Goal: Complete application form

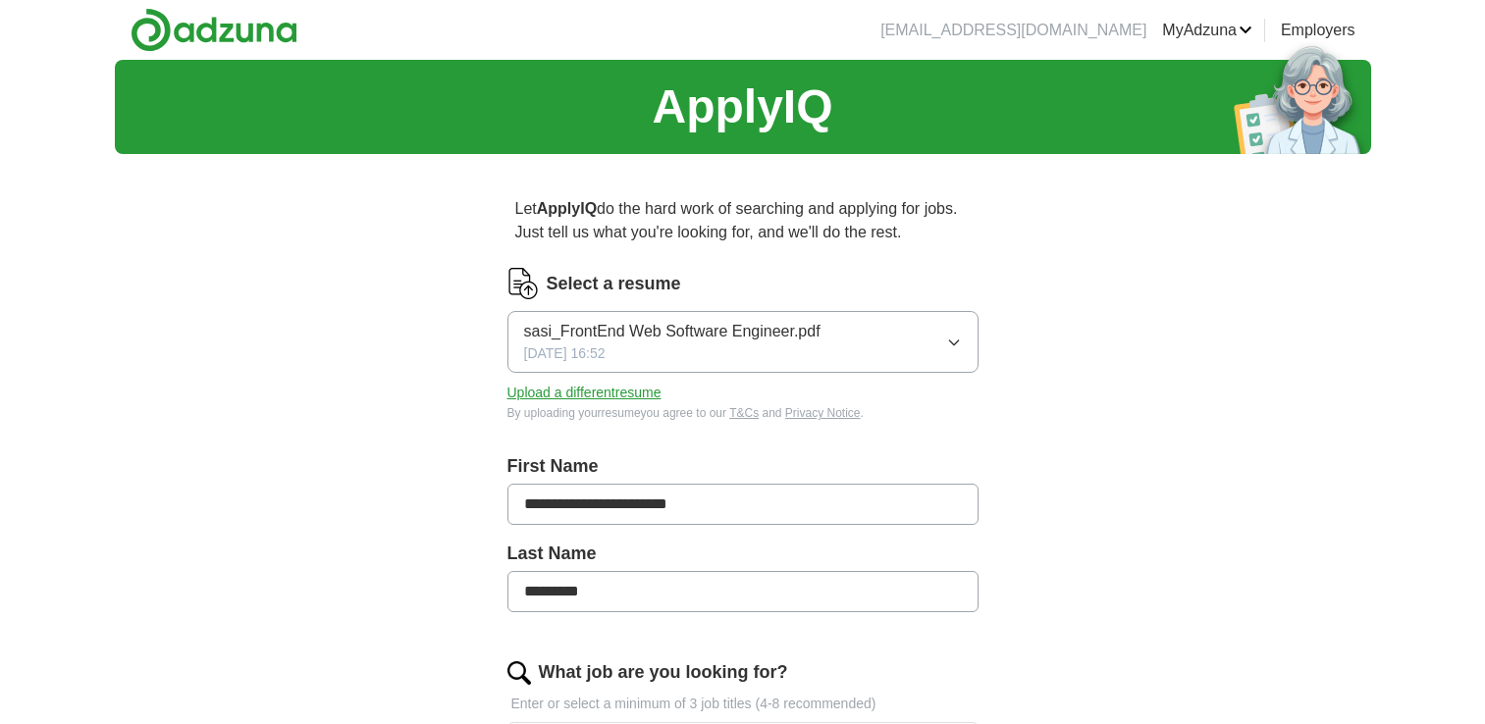
scroll to position [82, 0]
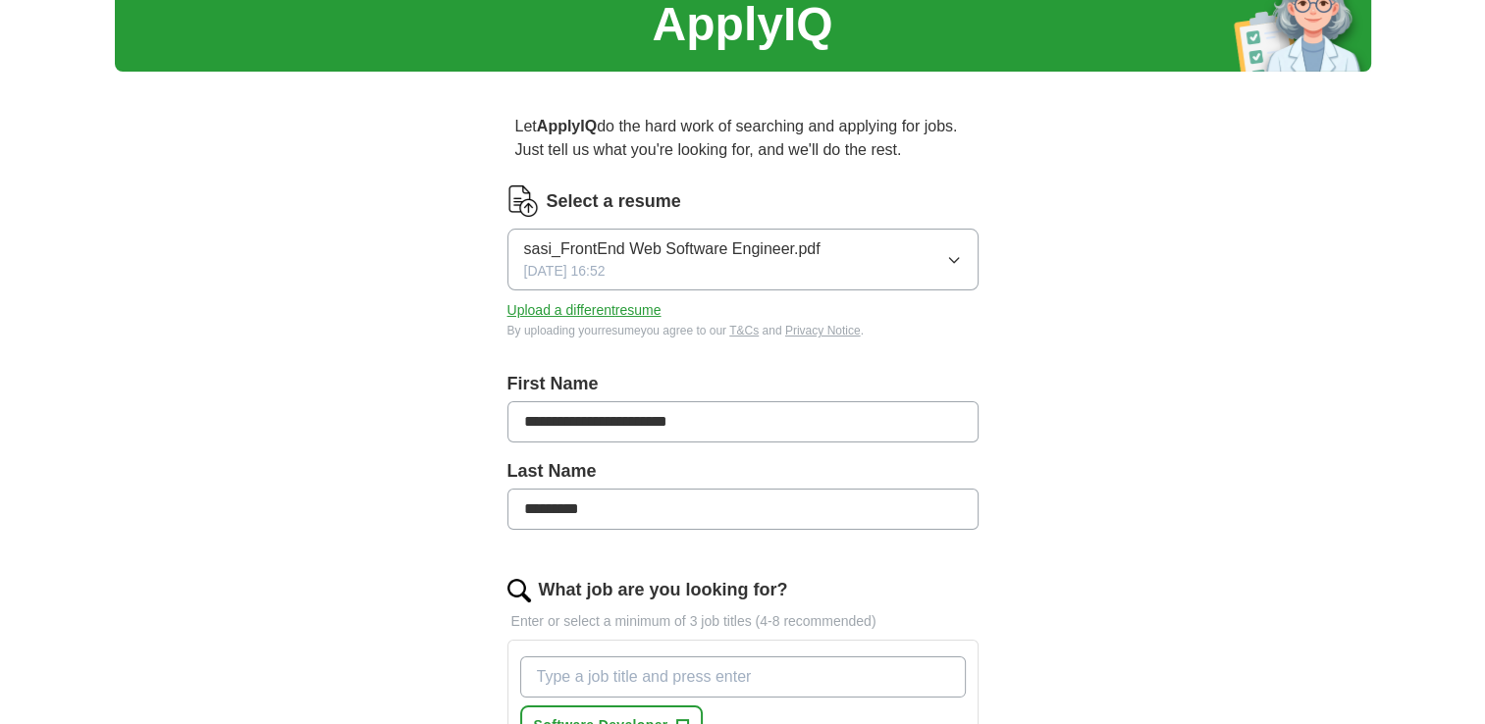
click at [609, 306] on button "Upload a different resume" at bounding box center [584, 310] width 154 height 21
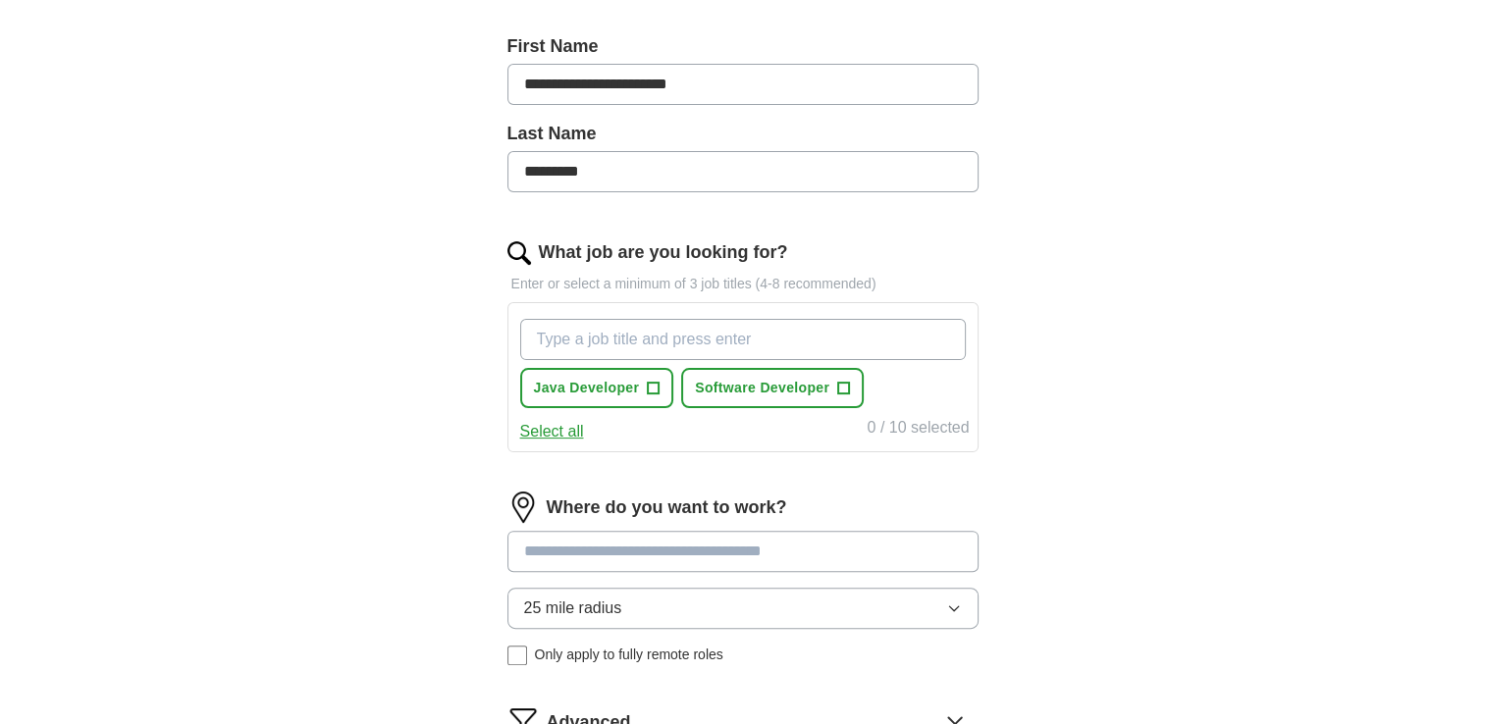
scroll to position [422, 0]
click at [1018, 281] on div "**********" at bounding box center [743, 312] width 628 height 1128
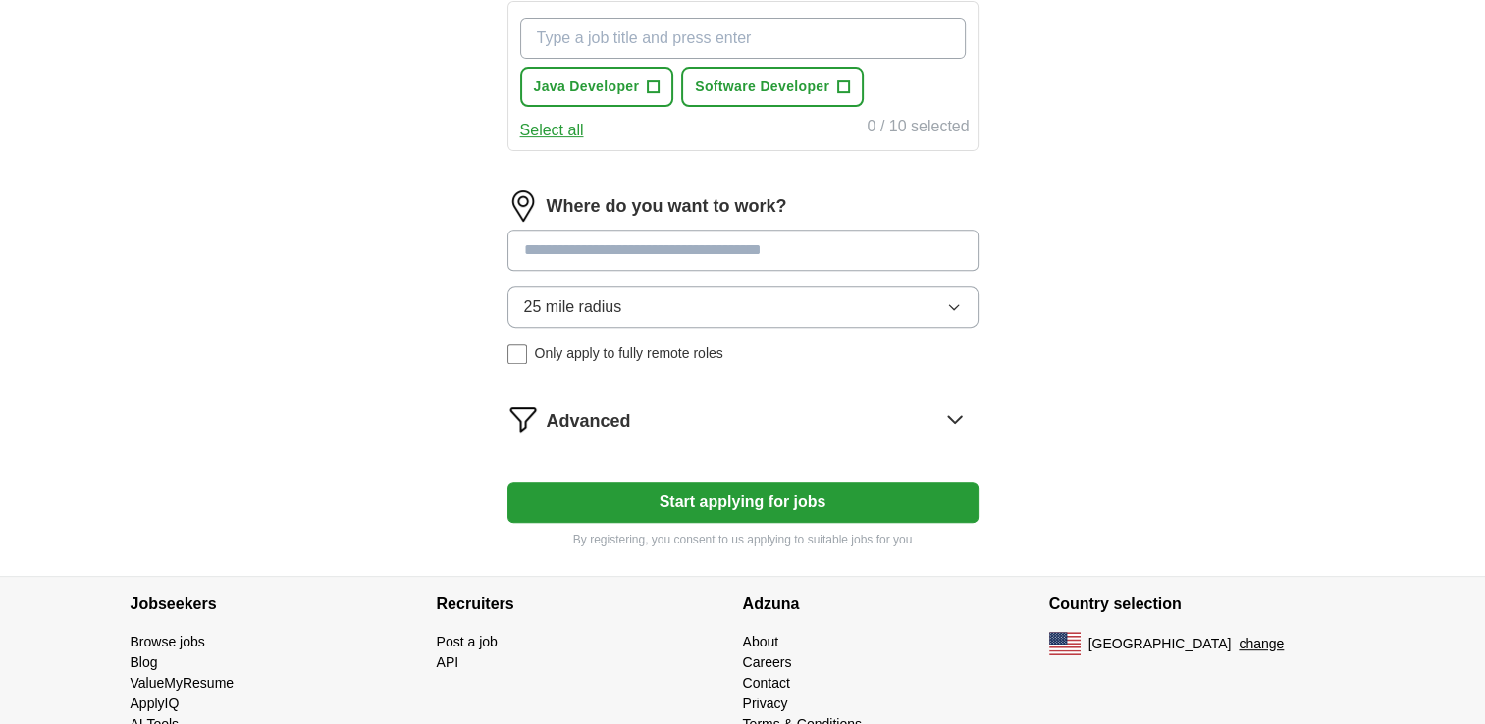
scroll to position [724, 0]
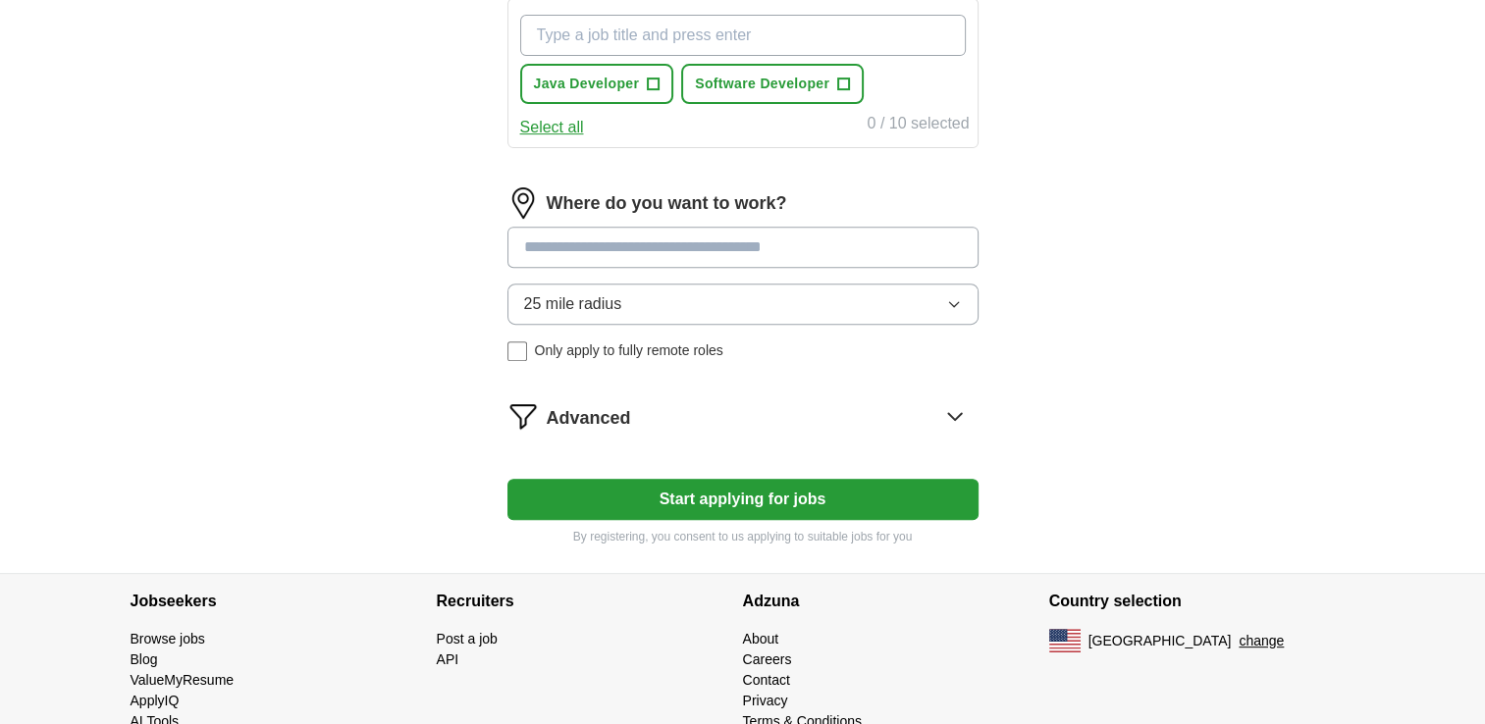
click at [726, 497] on button "Start applying for jobs" at bounding box center [742, 499] width 471 height 41
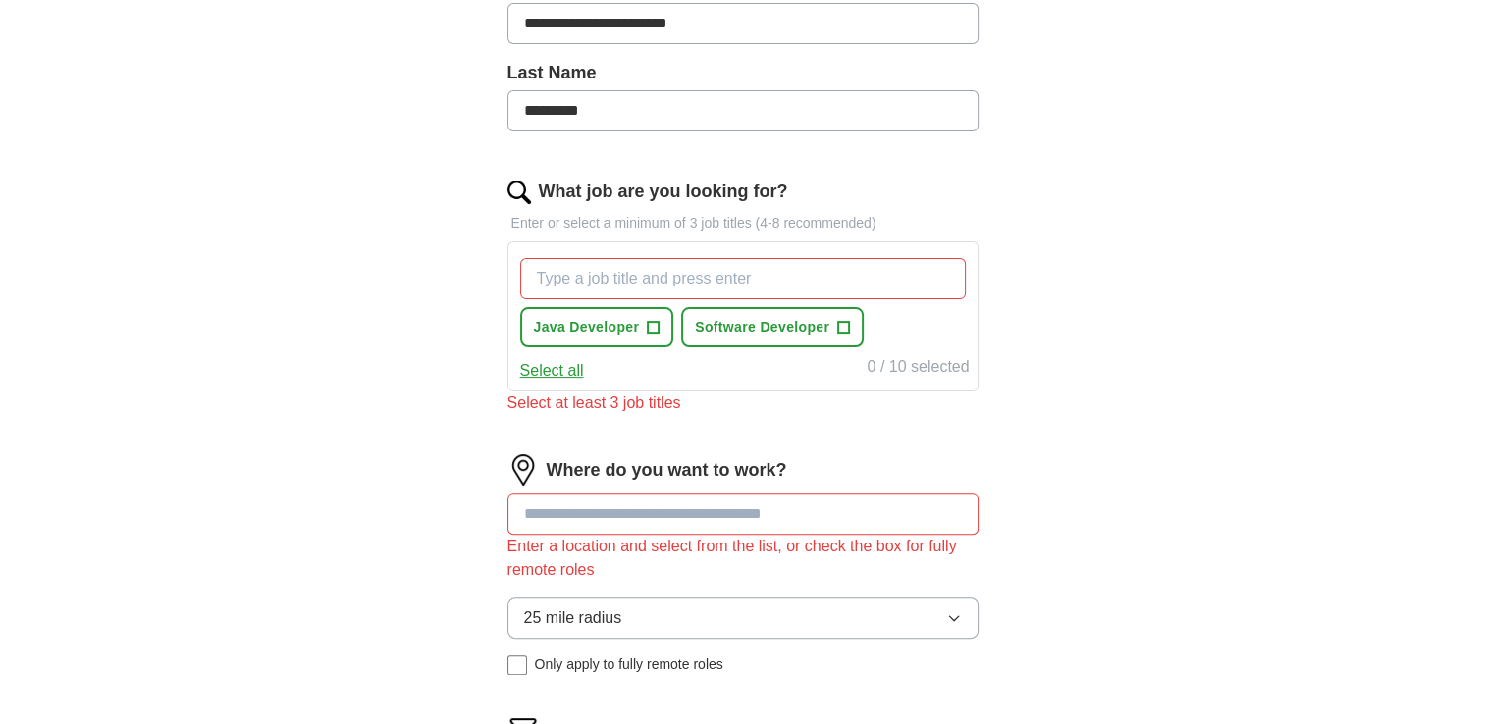
scroll to position [521, 0]
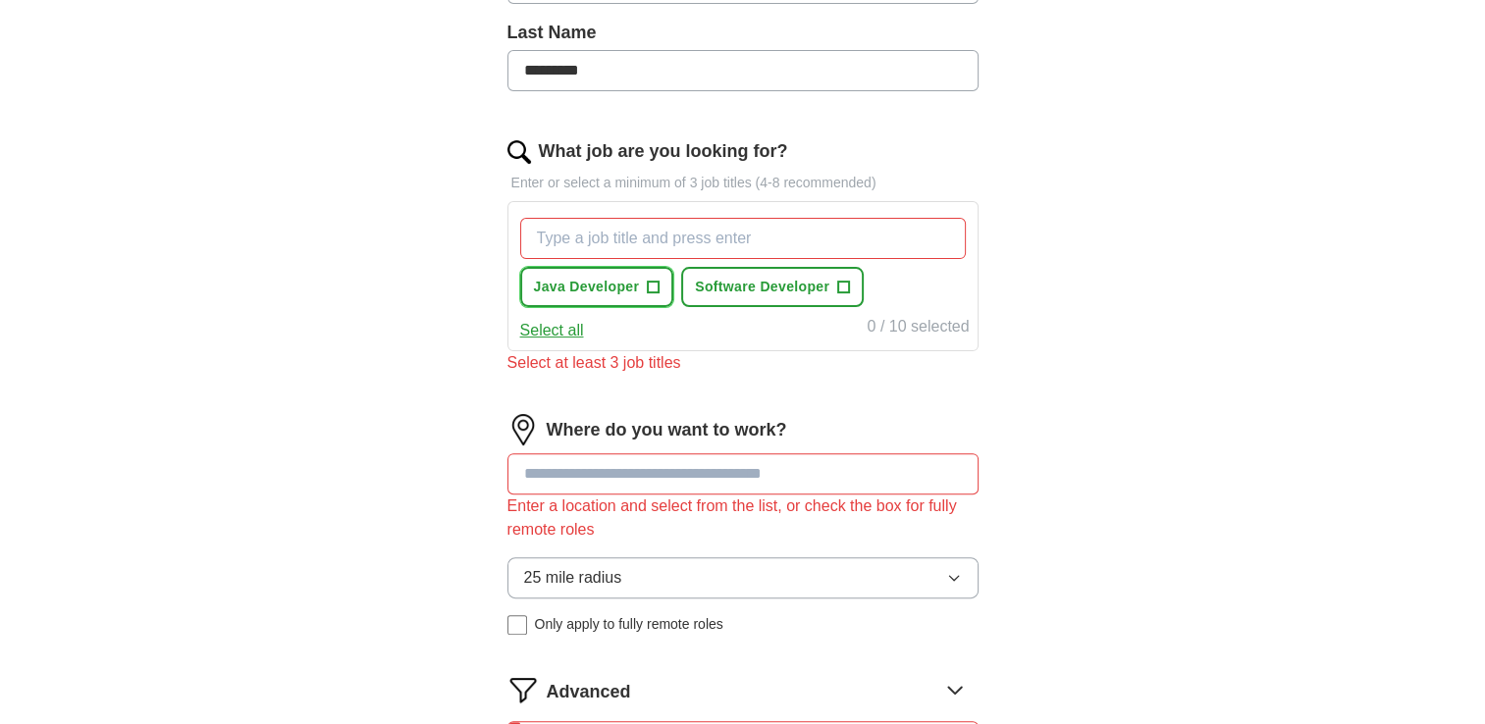
click at [651, 291] on span "+" at bounding box center [654, 288] width 12 height 16
click at [800, 286] on span "Software Developer" at bounding box center [762, 287] width 134 height 21
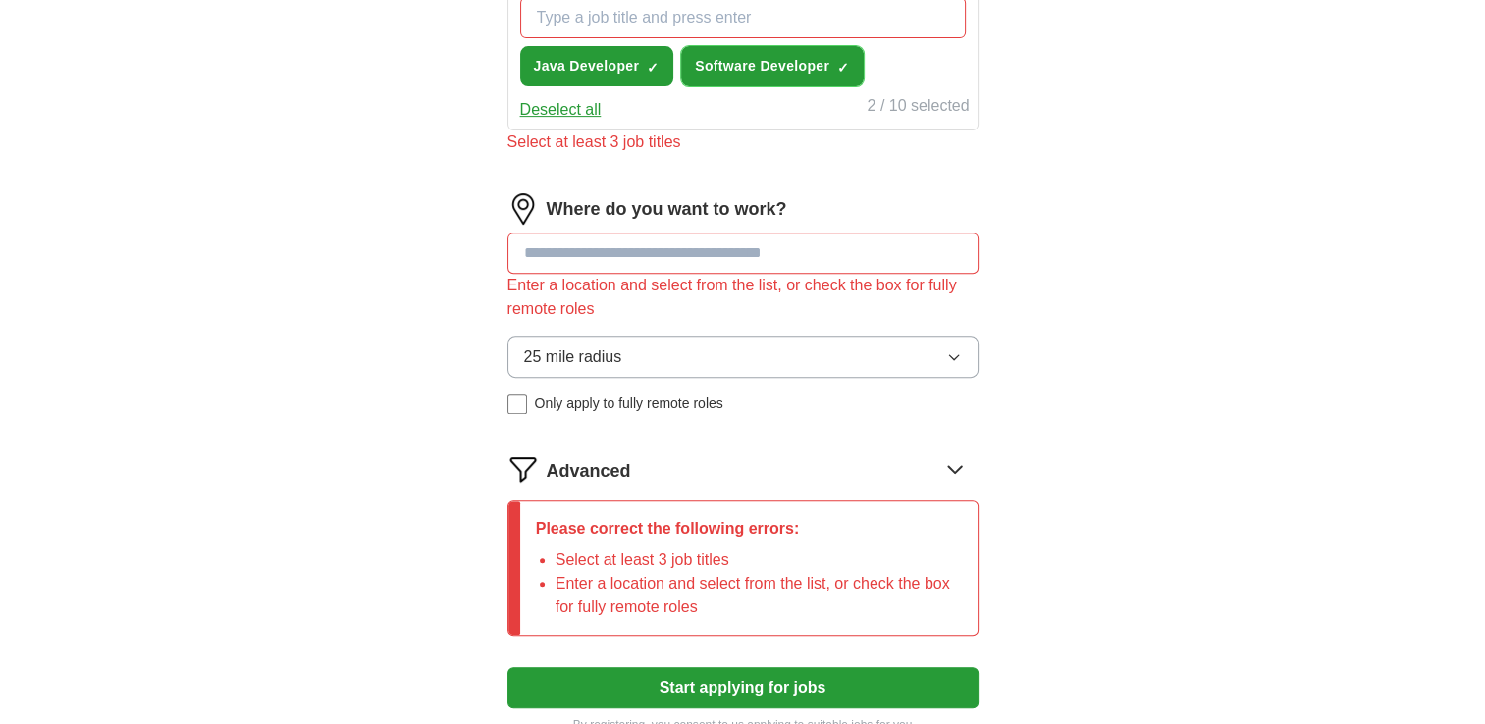
scroll to position [742, 0]
click at [608, 240] on input at bounding box center [742, 253] width 471 height 41
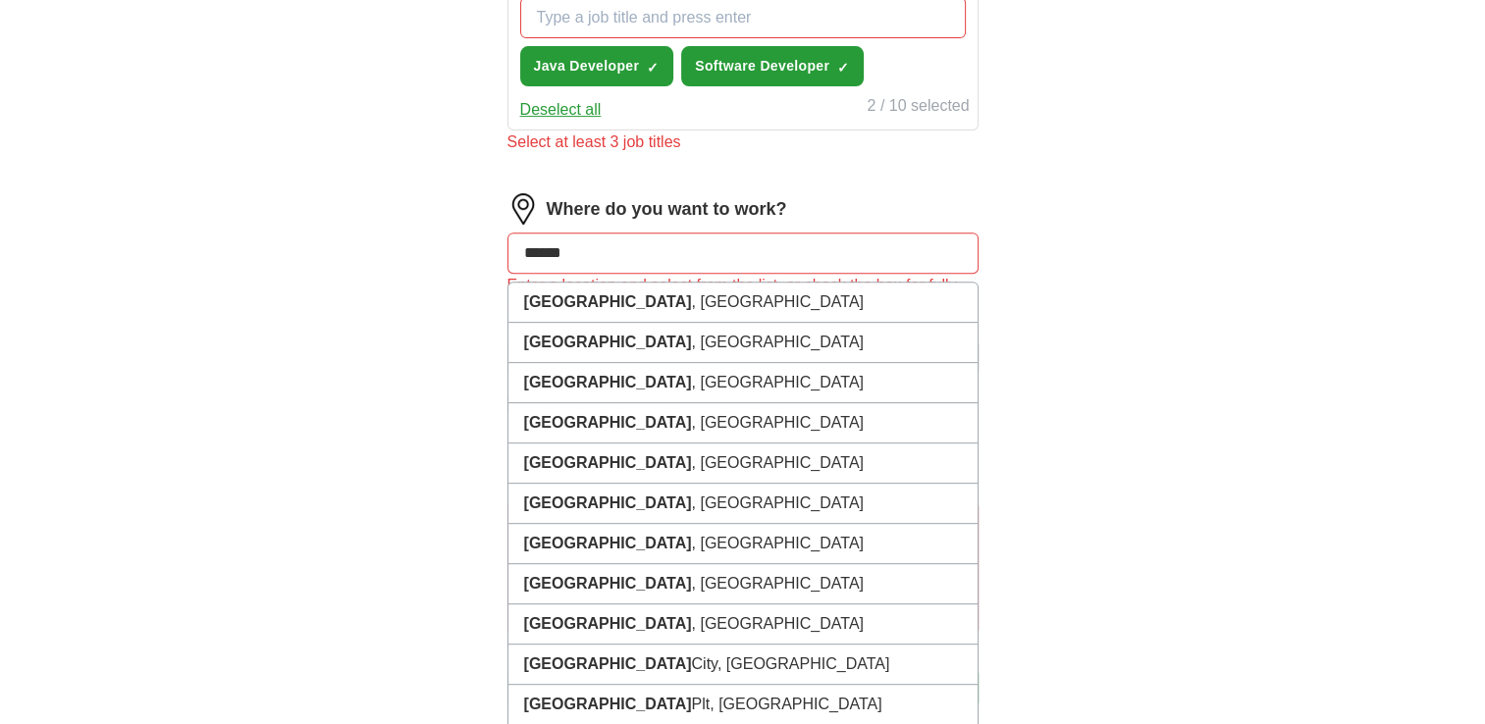
type input "*******"
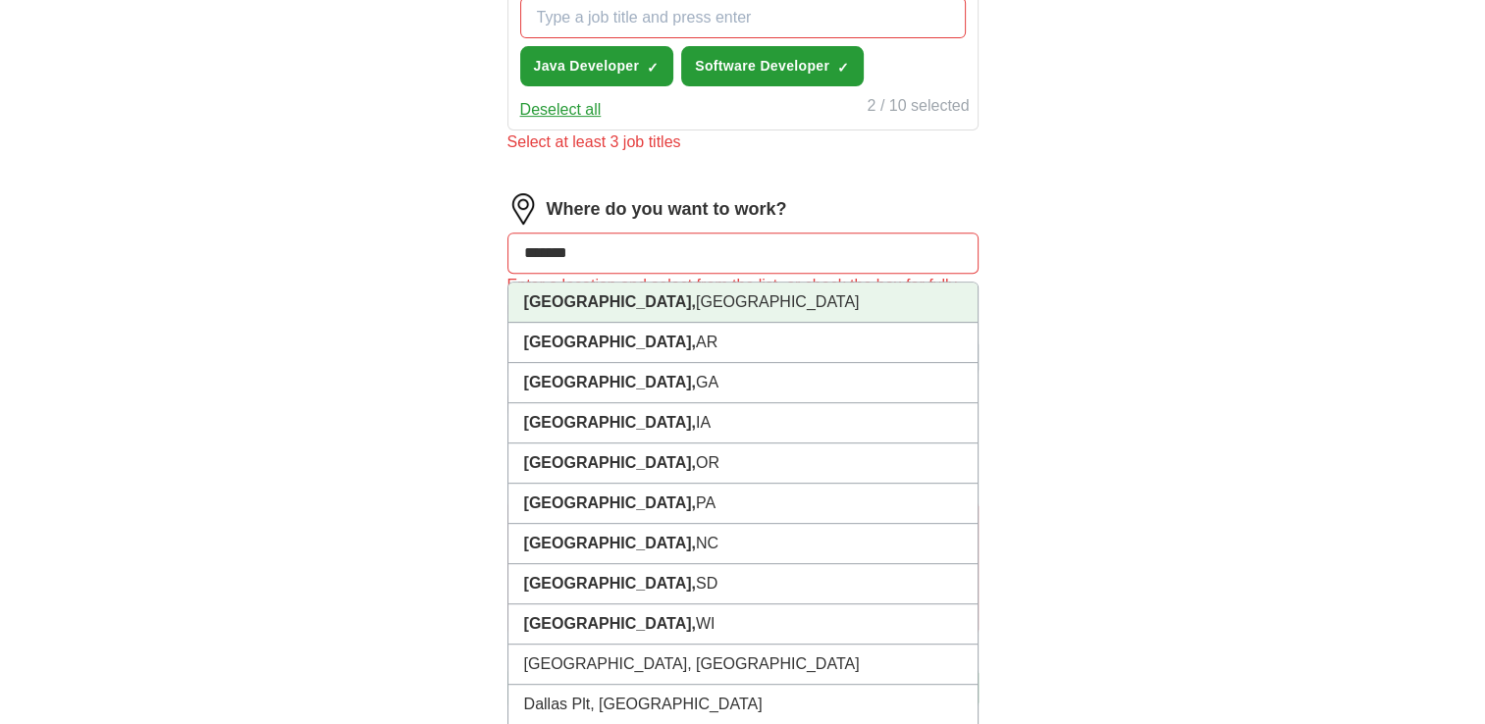
click at [593, 296] on li "[GEOGRAPHIC_DATA], [GEOGRAPHIC_DATA]" at bounding box center [742, 303] width 469 height 40
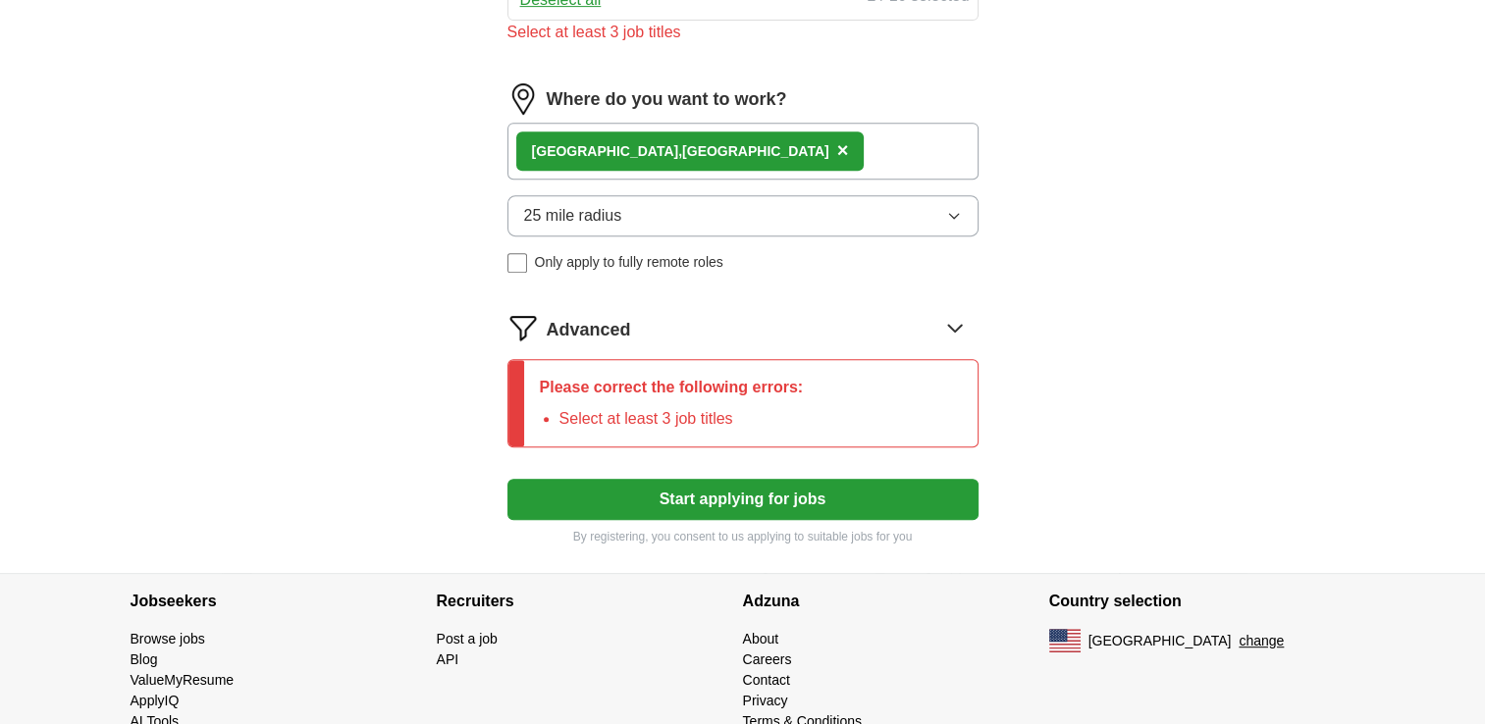
scroll to position [855, 0]
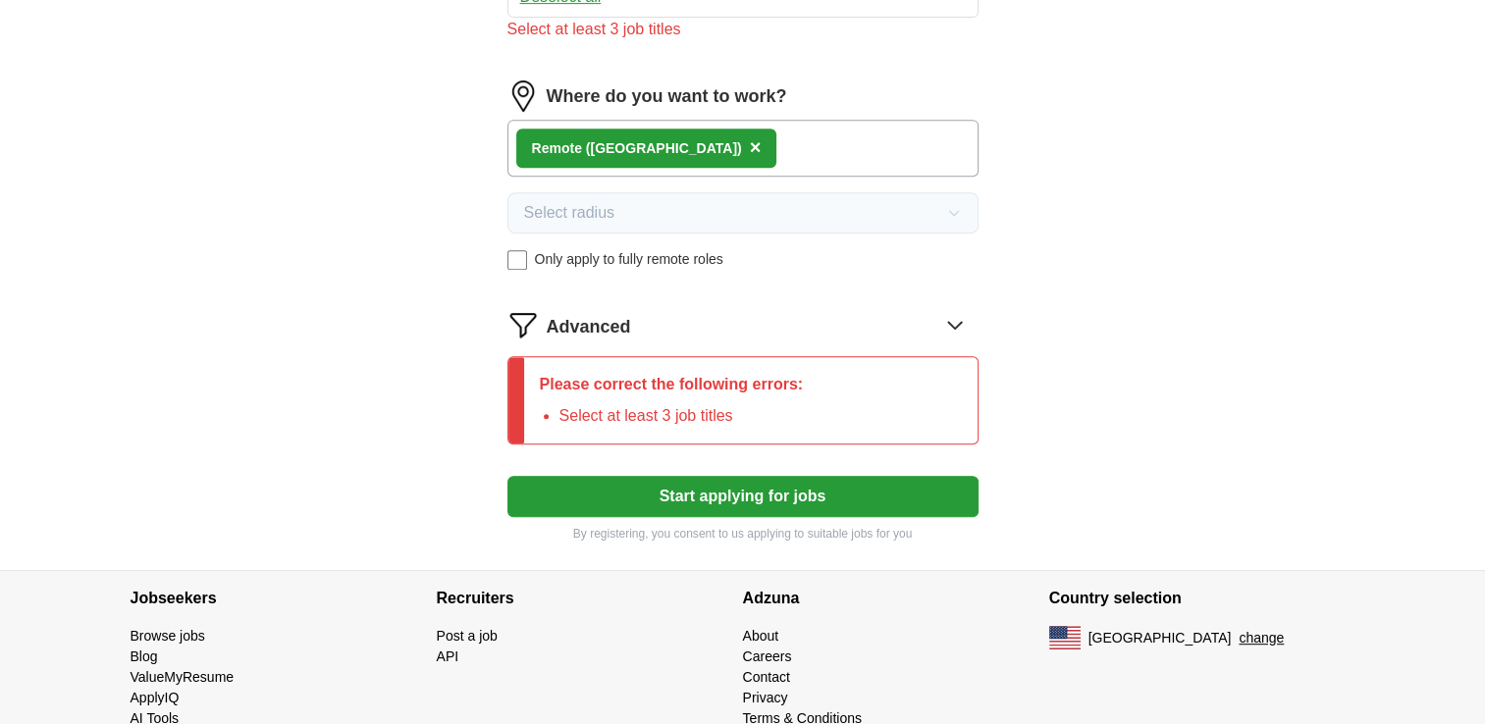
click at [628, 321] on span "Advanced" at bounding box center [589, 327] width 84 height 26
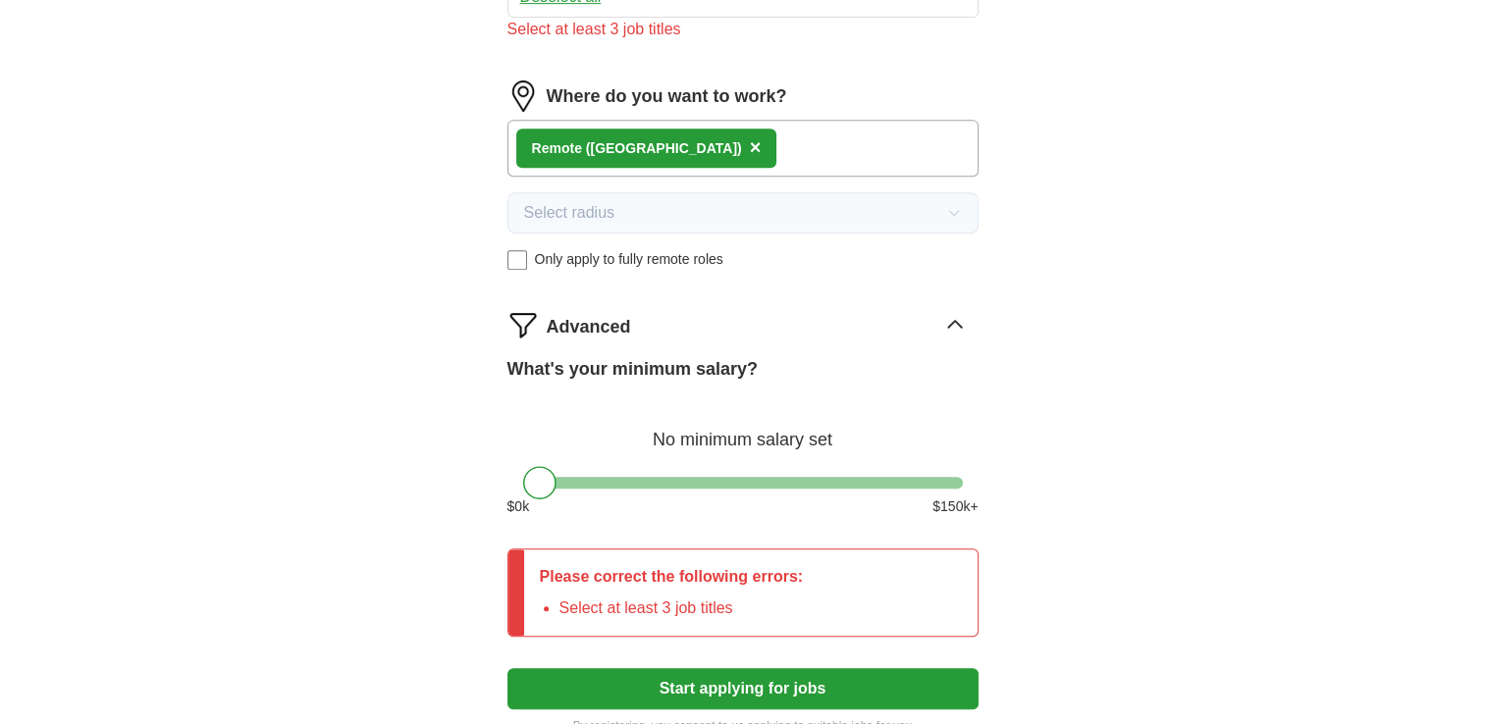
click at [632, 310] on div "Advanced" at bounding box center [763, 324] width 432 height 31
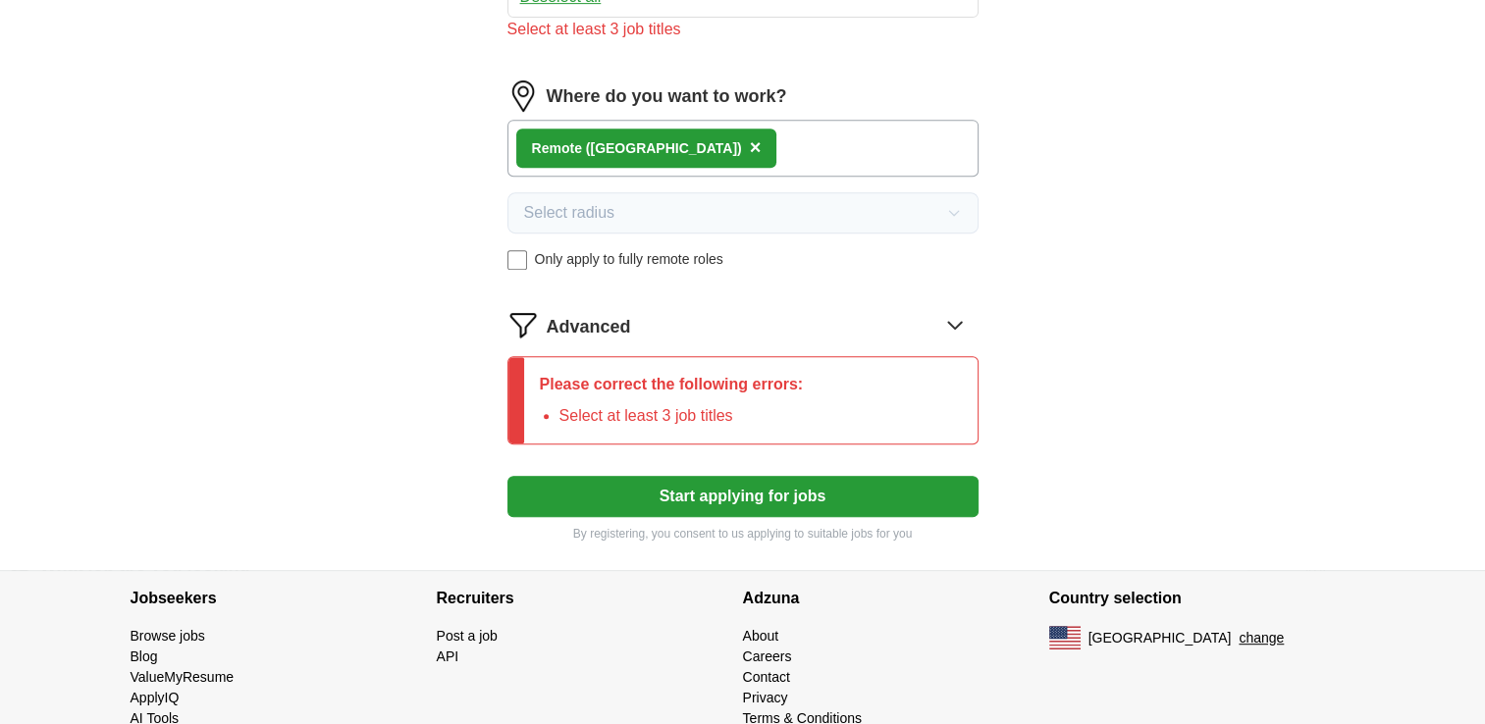
click at [632, 310] on div "Advanced" at bounding box center [763, 324] width 432 height 31
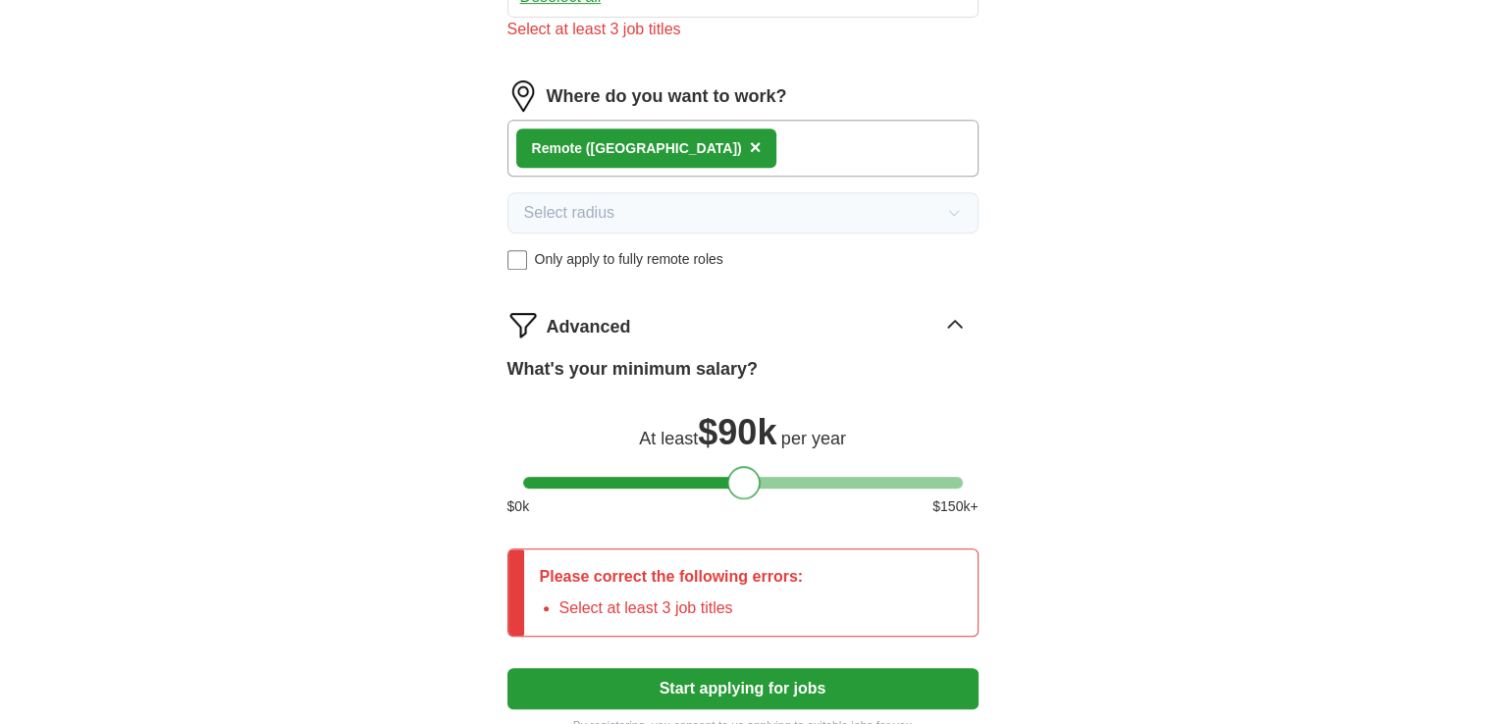
drag, startPoint x: 539, startPoint y: 470, endPoint x: 744, endPoint y: 483, distance: 205.5
click at [744, 483] on div at bounding box center [743, 482] width 33 height 33
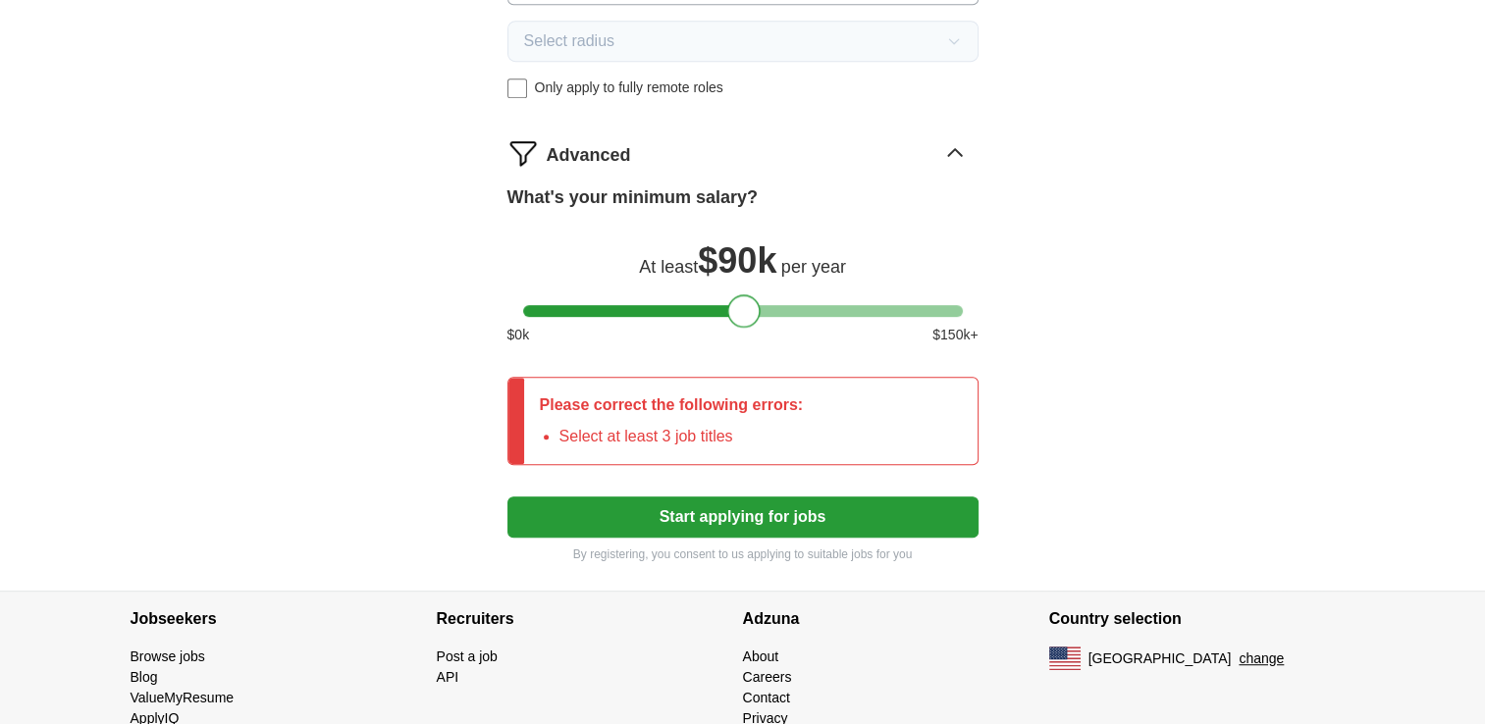
scroll to position [1028, 0]
click at [731, 512] on button "Start applying for jobs" at bounding box center [742, 516] width 471 height 41
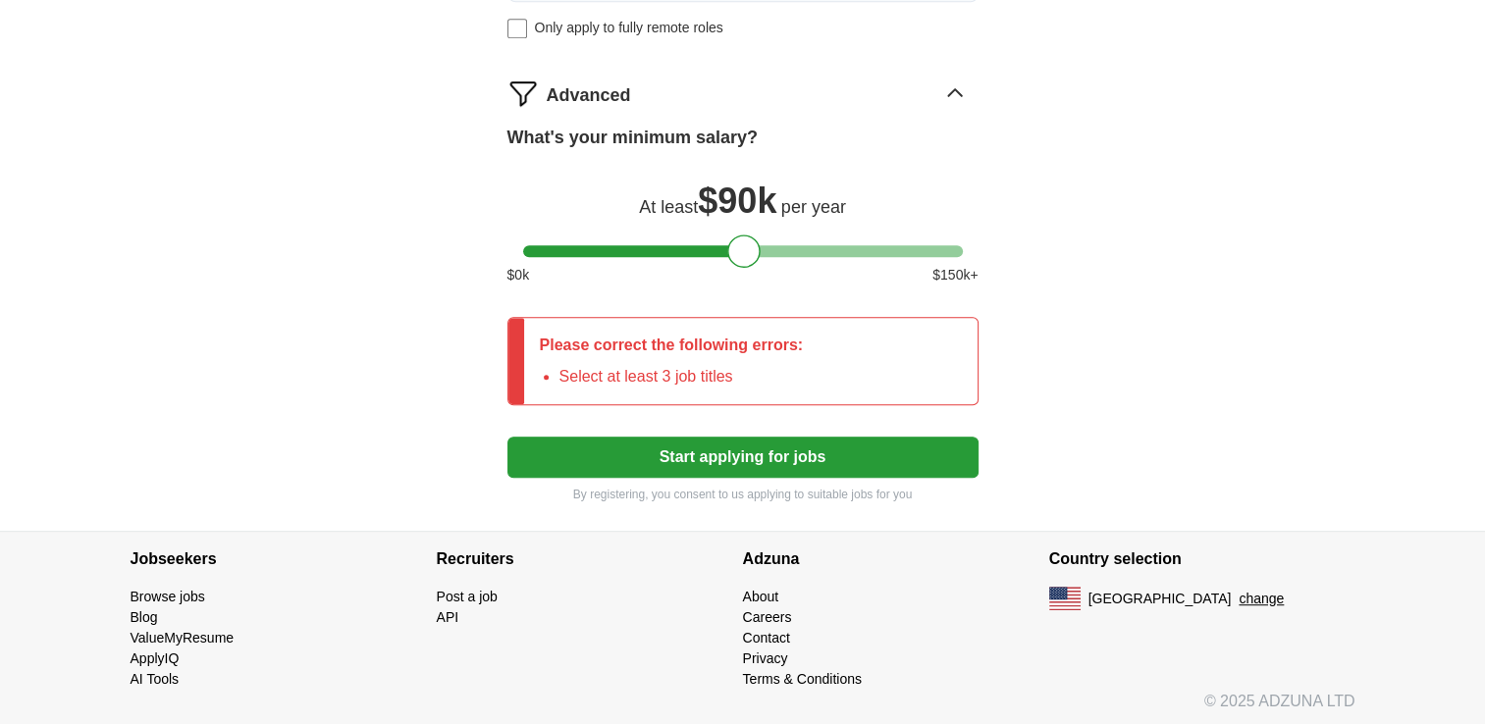
click at [740, 465] on button "Start applying for jobs" at bounding box center [742, 457] width 471 height 41
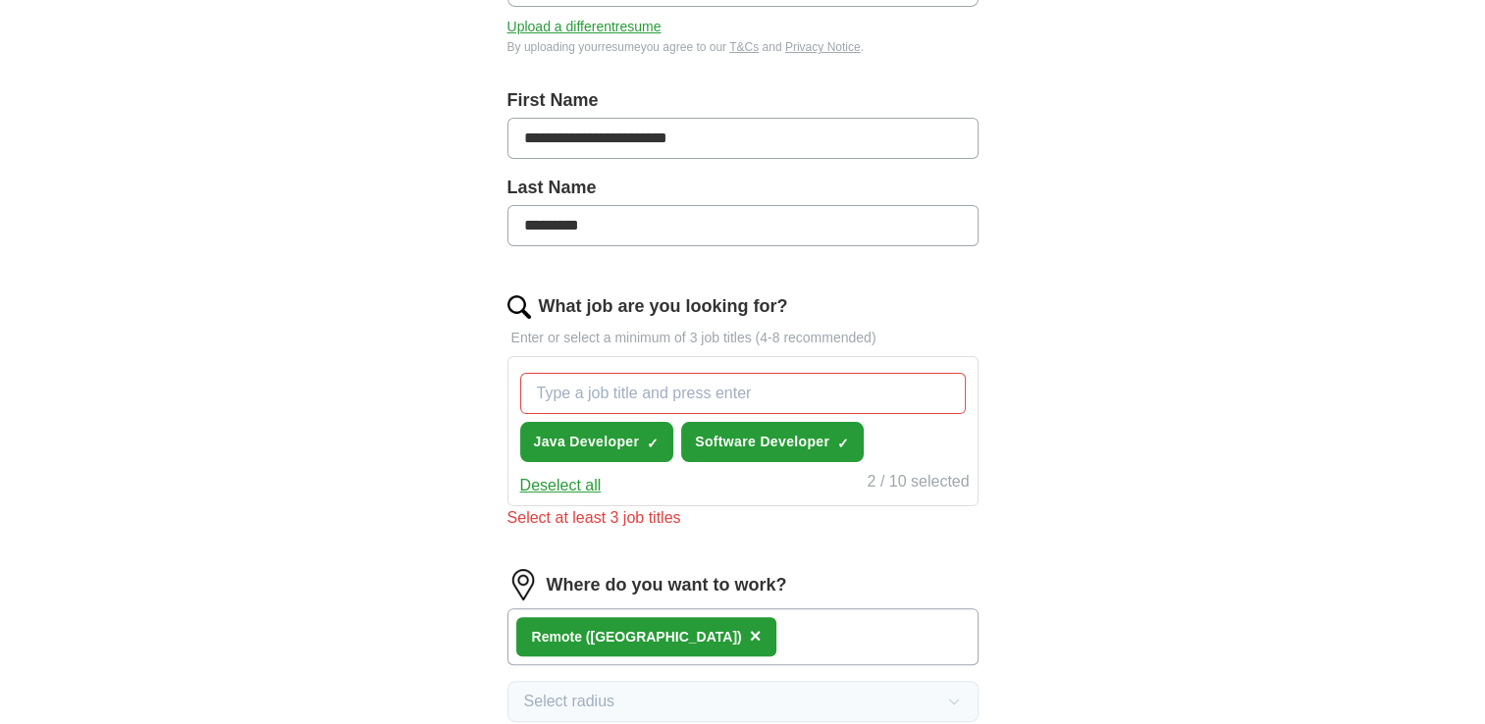
scroll to position [364, 0]
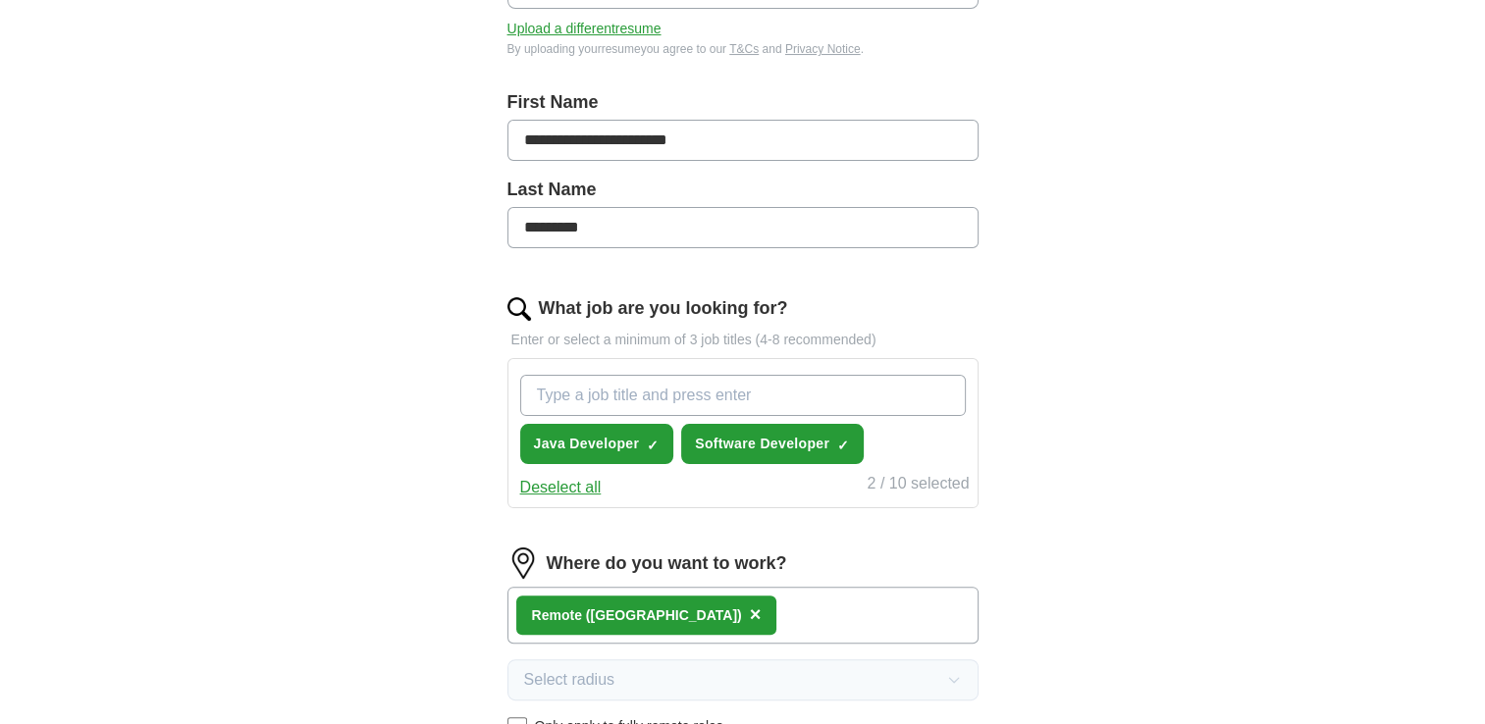
click at [669, 391] on input "What job are you looking for?" at bounding box center [743, 395] width 446 height 41
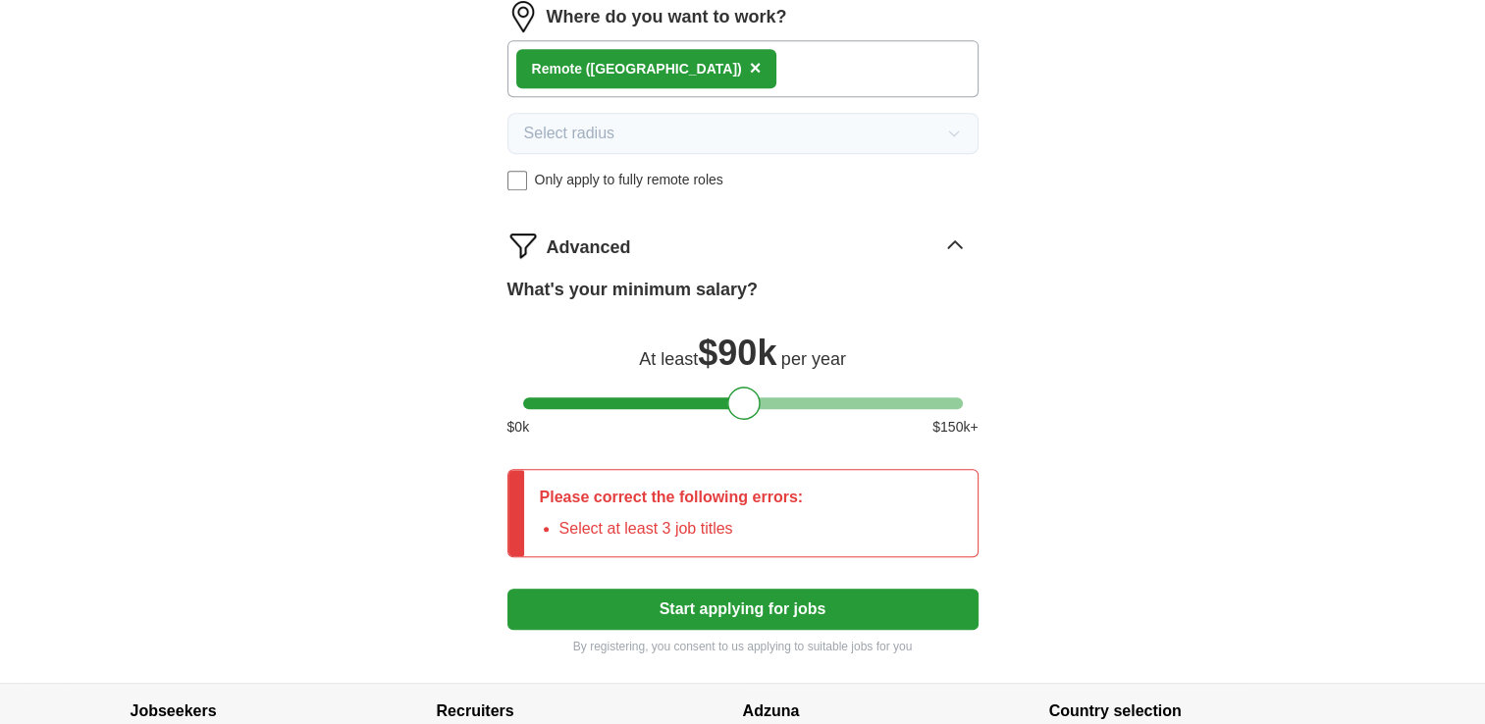
scroll to position [922, 0]
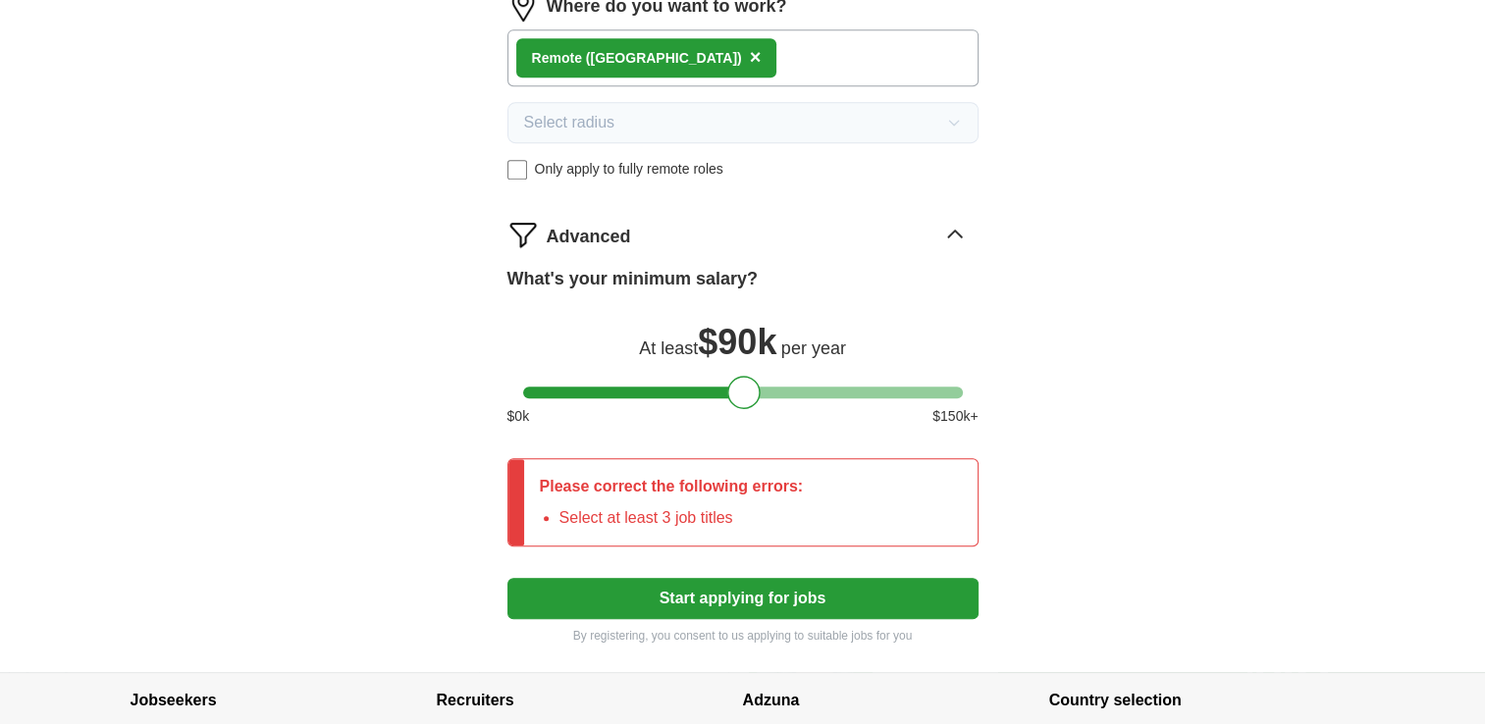
type input "Software Engineer"
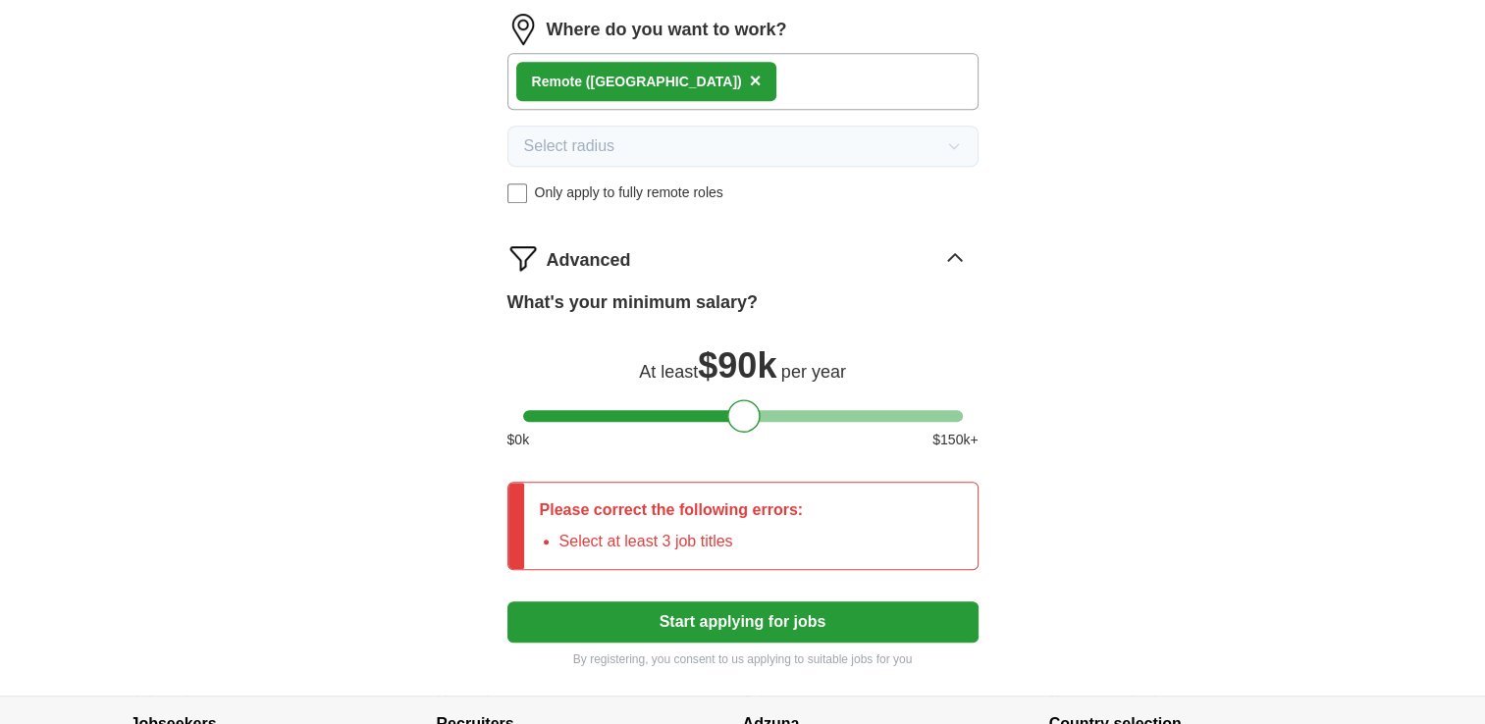
scroll to position [945, 0]
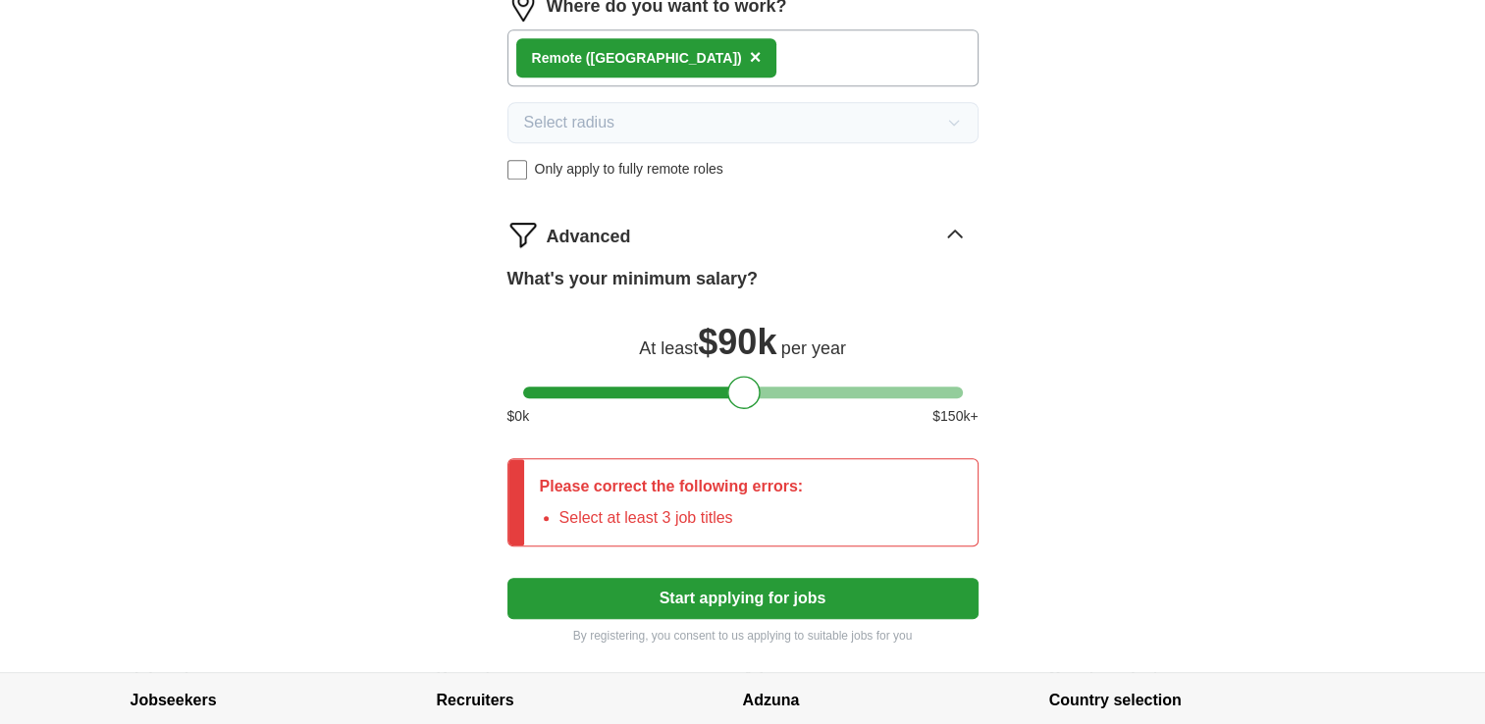
click at [729, 588] on button "Start applying for jobs" at bounding box center [742, 598] width 471 height 41
click at [703, 603] on button "Start applying for jobs" at bounding box center [742, 598] width 471 height 41
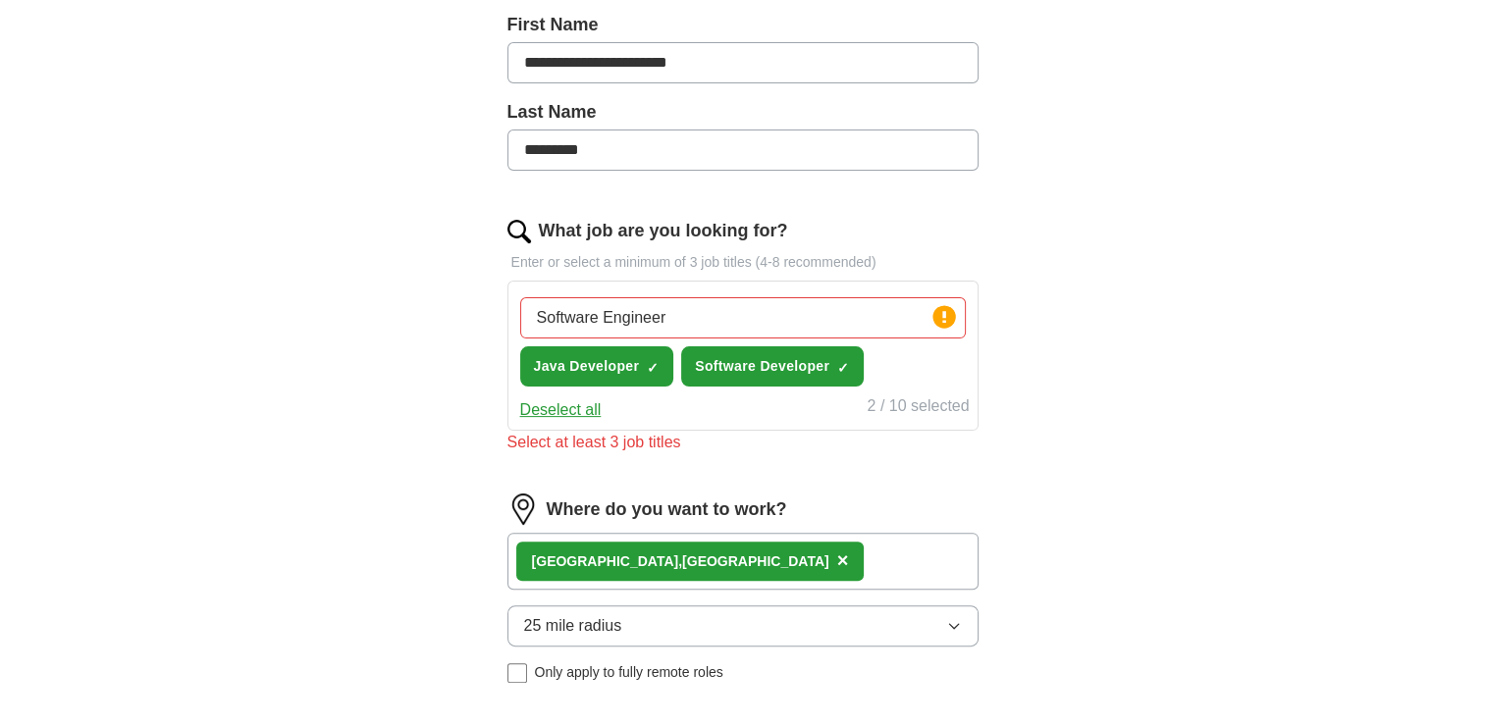
scroll to position [433, 0]
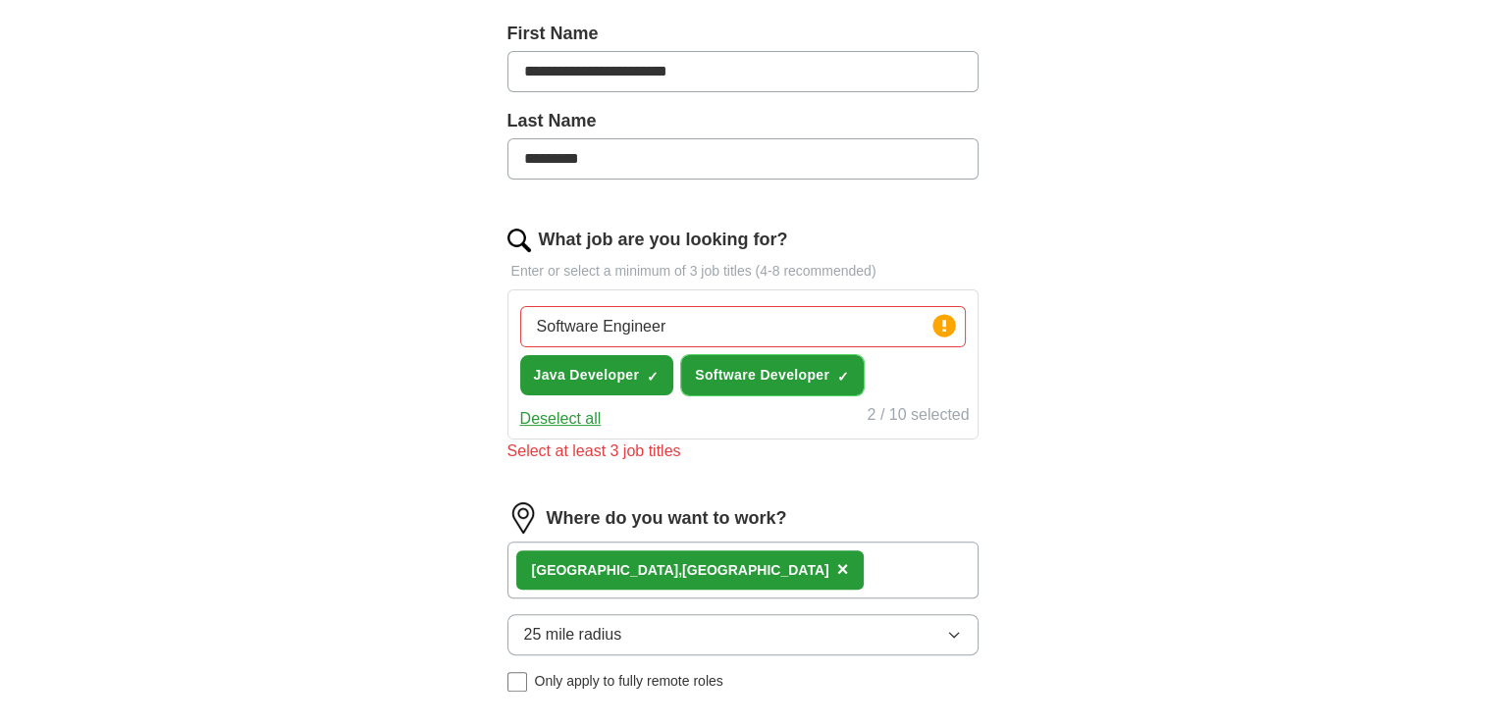
click at [756, 378] on span "Software Developer" at bounding box center [762, 375] width 134 height 21
click at [644, 373] on button "Java Developer ✓ ×" at bounding box center [597, 375] width 154 height 40
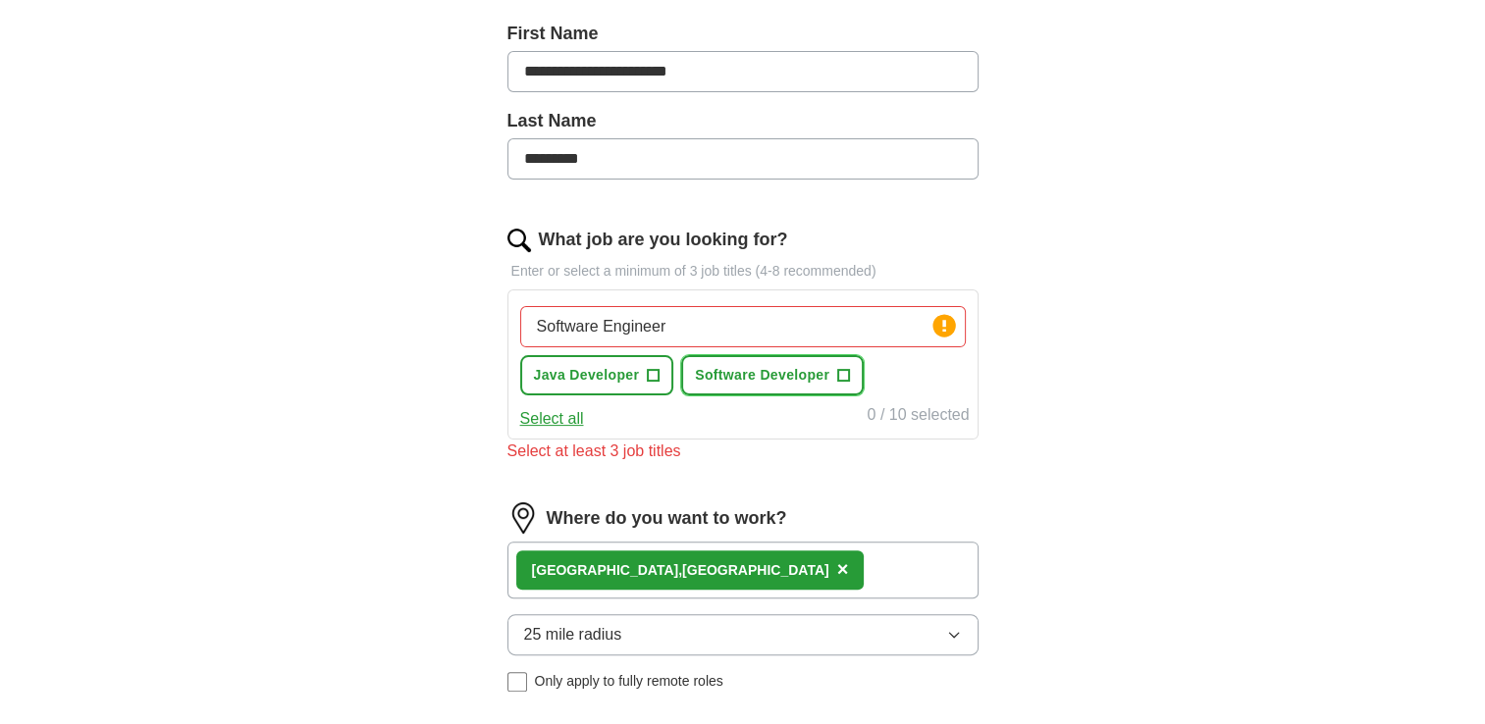
click at [752, 379] on span "Software Developer" at bounding box center [762, 375] width 134 height 21
click at [836, 418] on div "Select all 1 / 10 selected" at bounding box center [742, 416] width 453 height 27
drag, startPoint x: 703, startPoint y: 316, endPoint x: 471, endPoint y: 350, distance: 234.2
click at [471, 350] on div "**********" at bounding box center [743, 461] width 628 height 1448
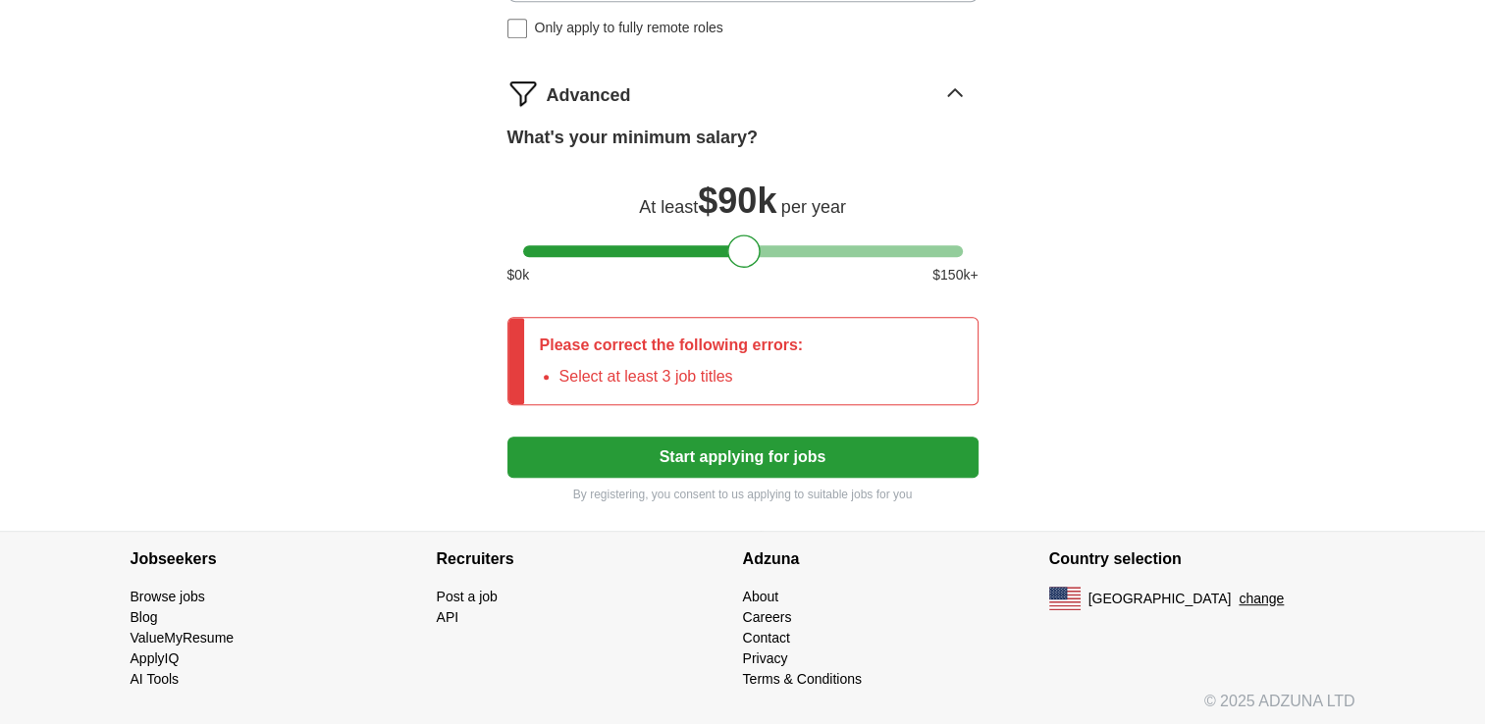
click at [718, 457] on button "Start applying for jobs" at bounding box center [742, 457] width 471 height 41
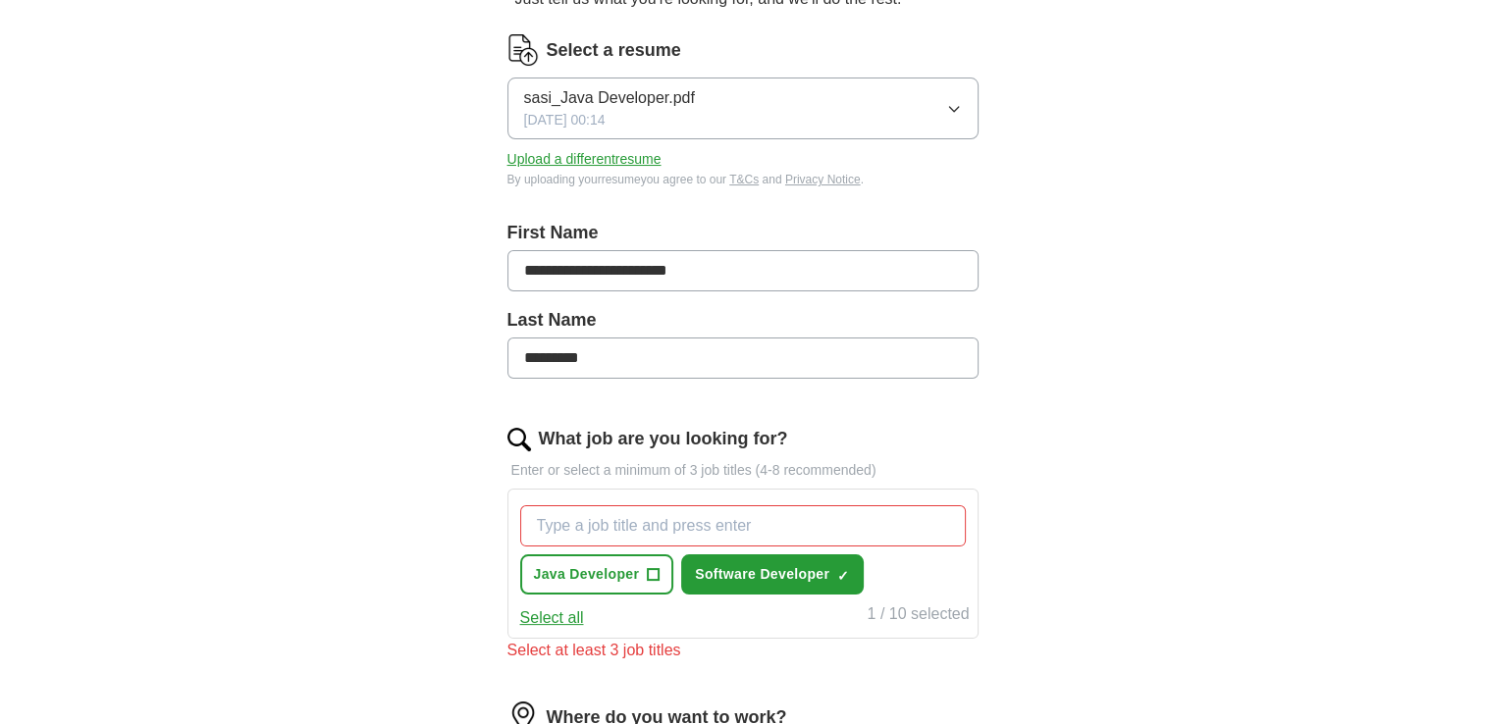
scroll to position [351, 0]
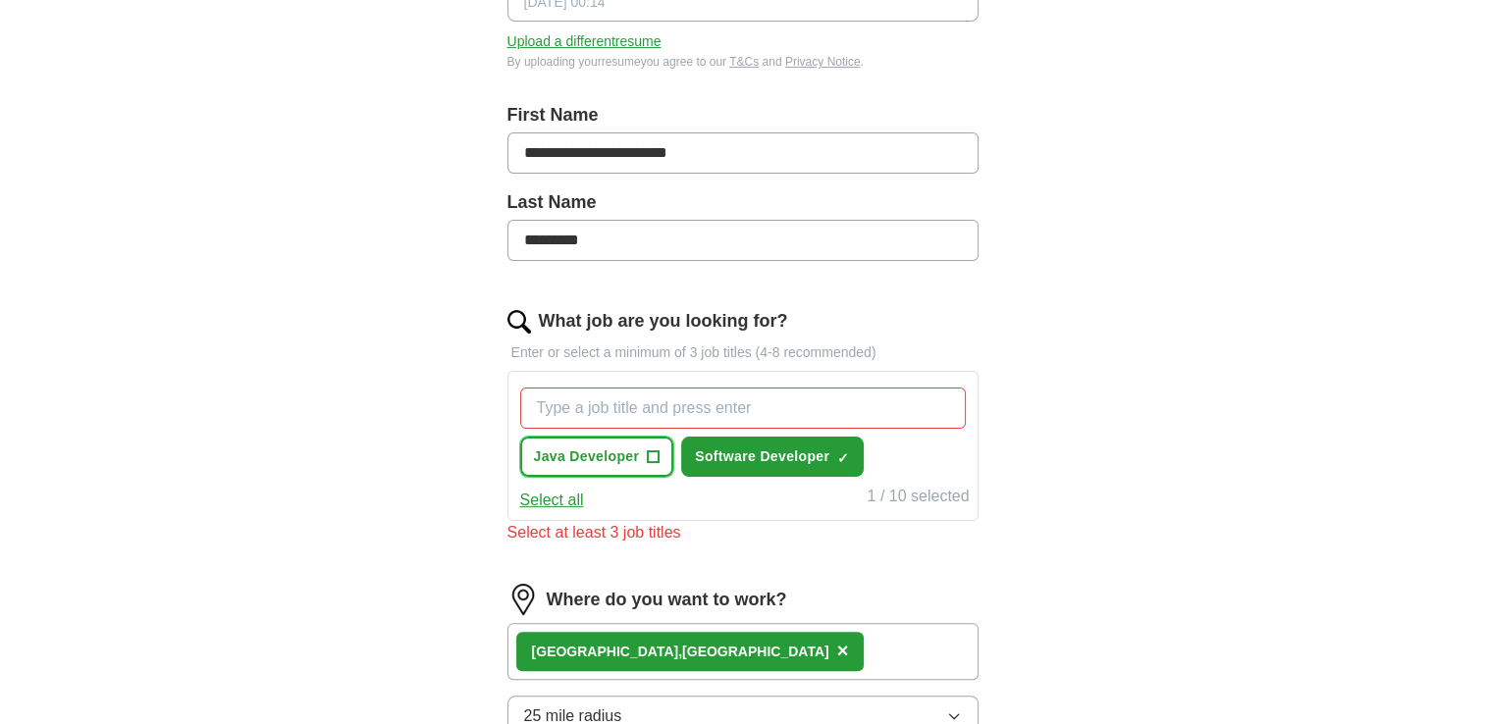
click at [619, 457] on span "Java Developer" at bounding box center [587, 457] width 106 height 21
click at [548, 508] on button "Deselect all" at bounding box center [560, 501] width 81 height 24
click at [625, 458] on span "Java Developer" at bounding box center [587, 457] width 106 height 21
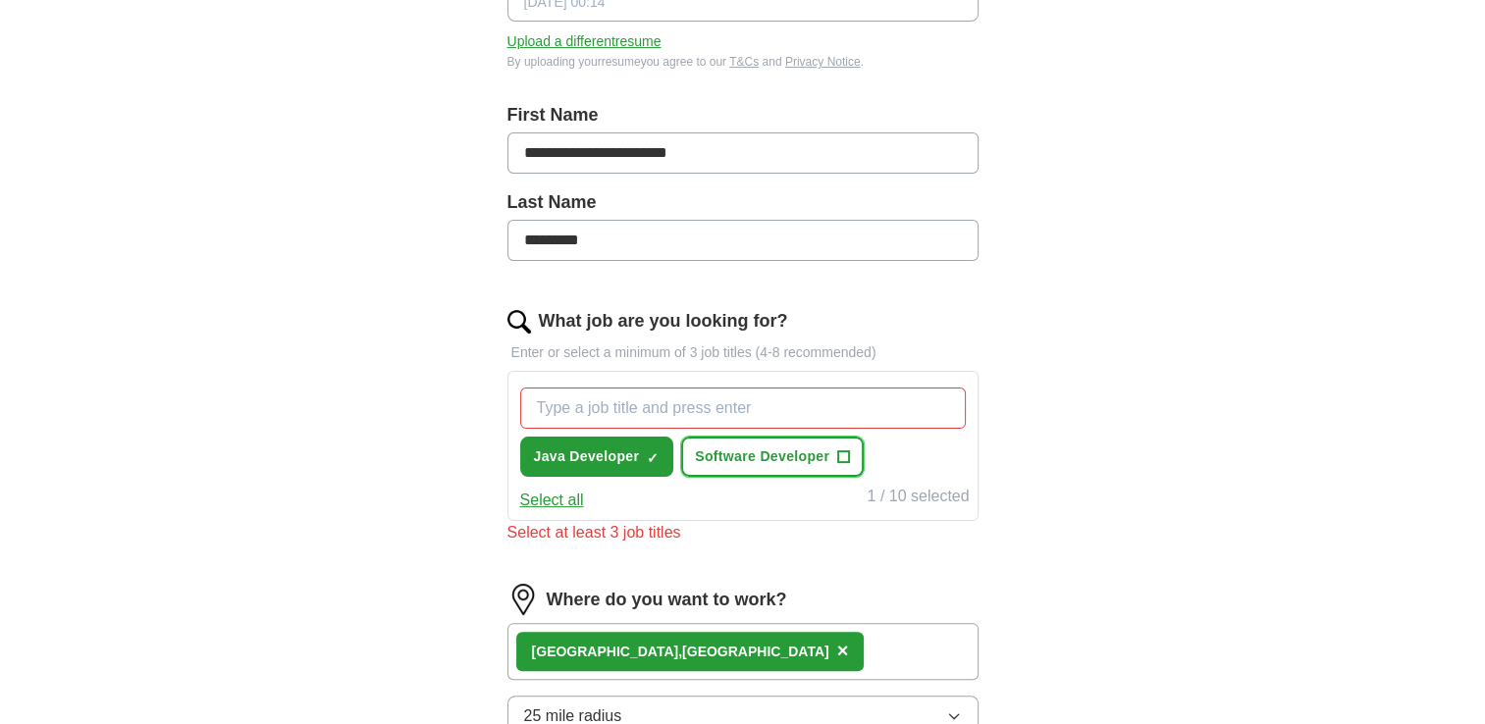
click at [767, 454] on span "Software Developer" at bounding box center [762, 457] width 134 height 21
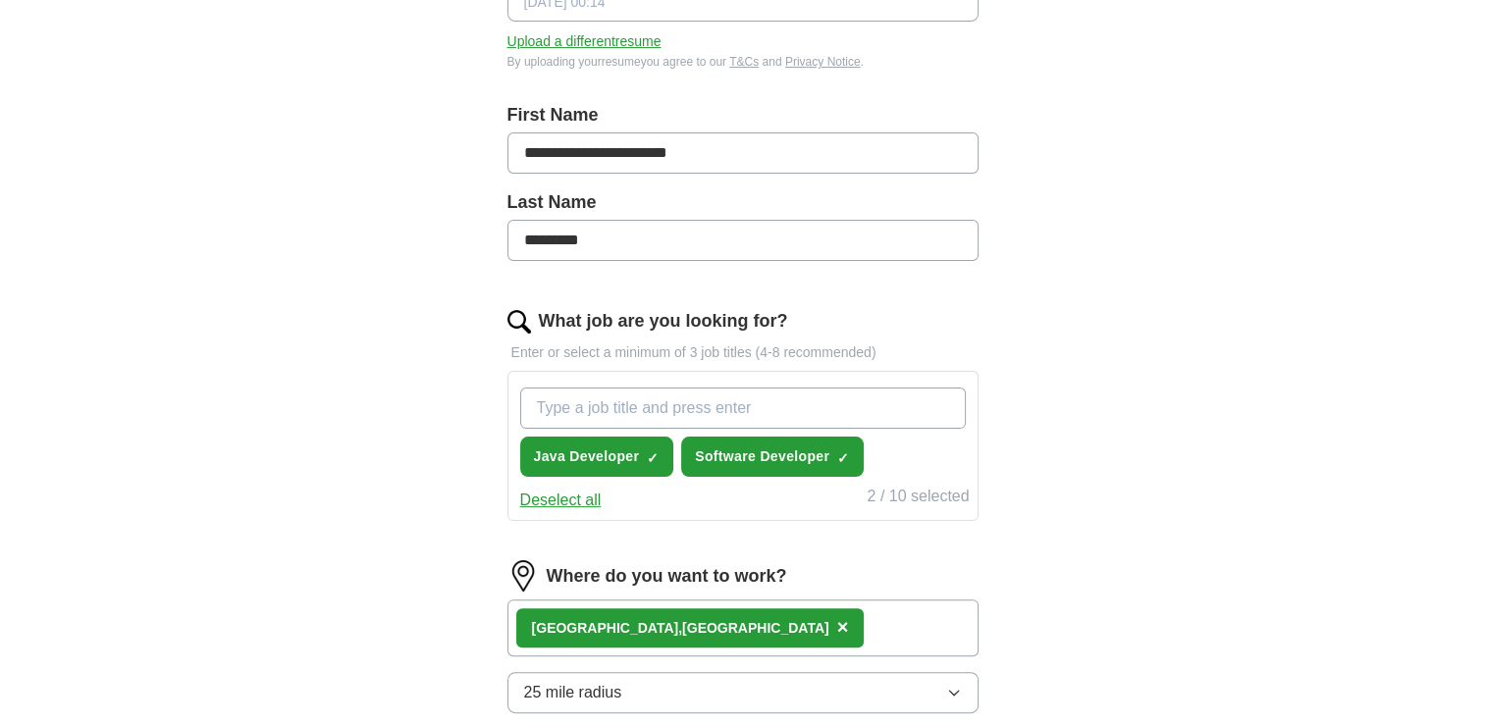
click at [878, 394] on input "What job are you looking for?" at bounding box center [743, 408] width 446 height 41
type input "software"
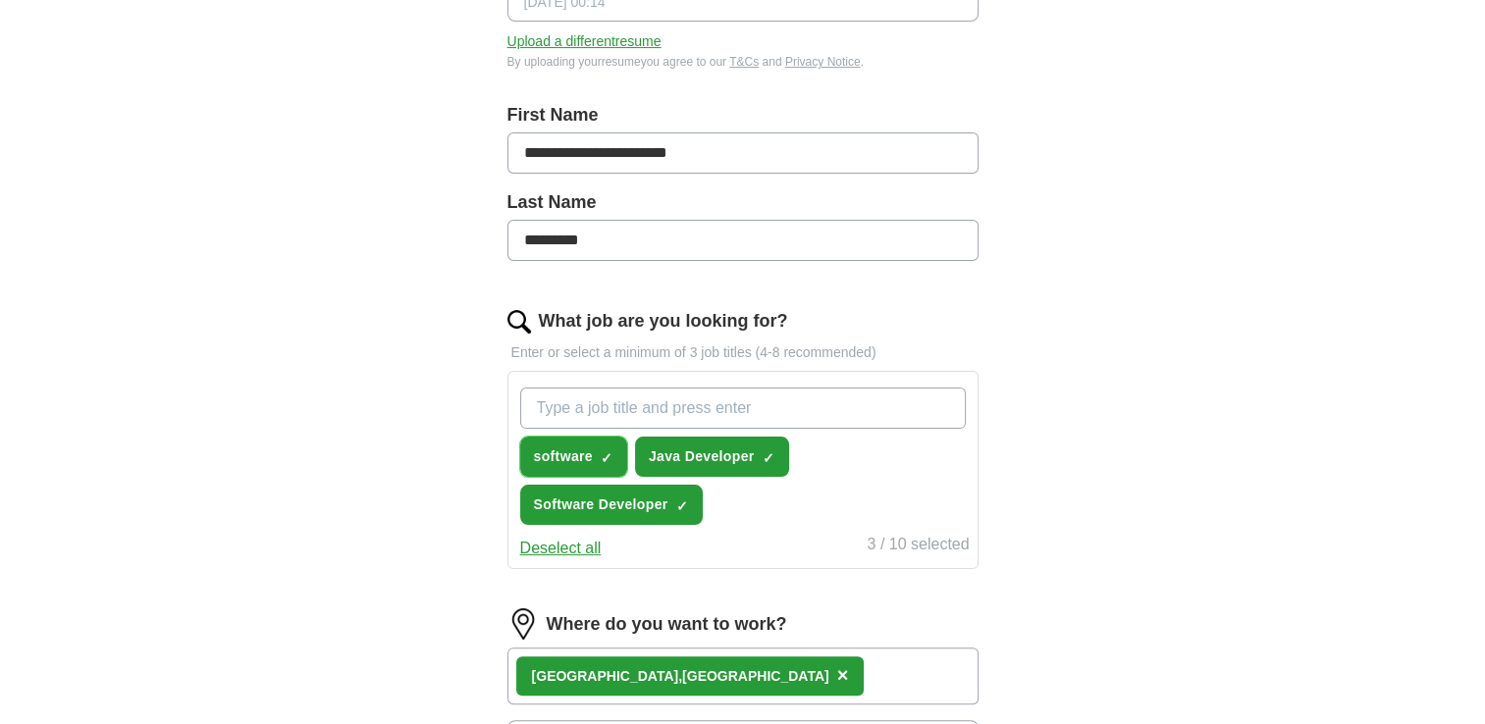
click at [581, 457] on span "software" at bounding box center [563, 457] width 59 height 21
click at [593, 398] on input "What job are you looking for?" at bounding box center [743, 408] width 446 height 41
type input "Software Engineer"
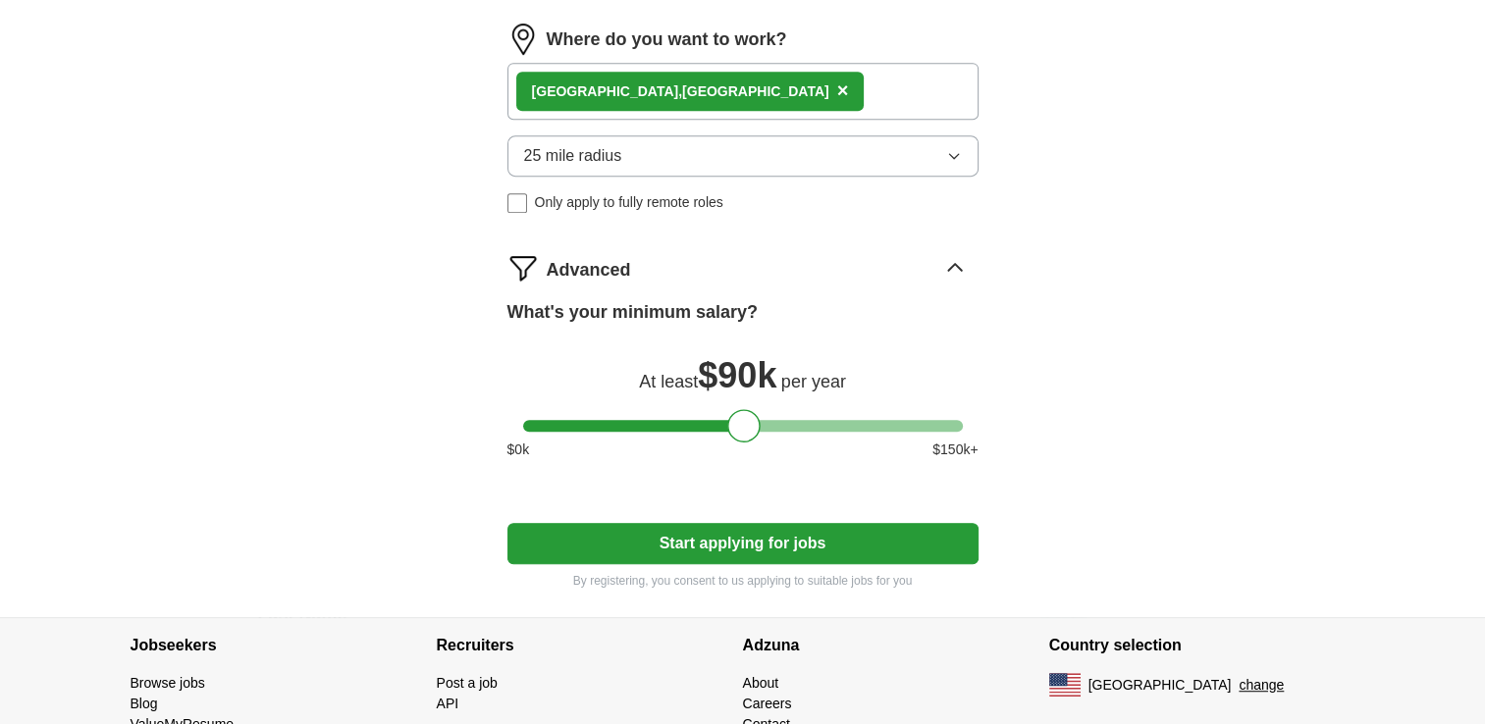
scroll to position [937, 0]
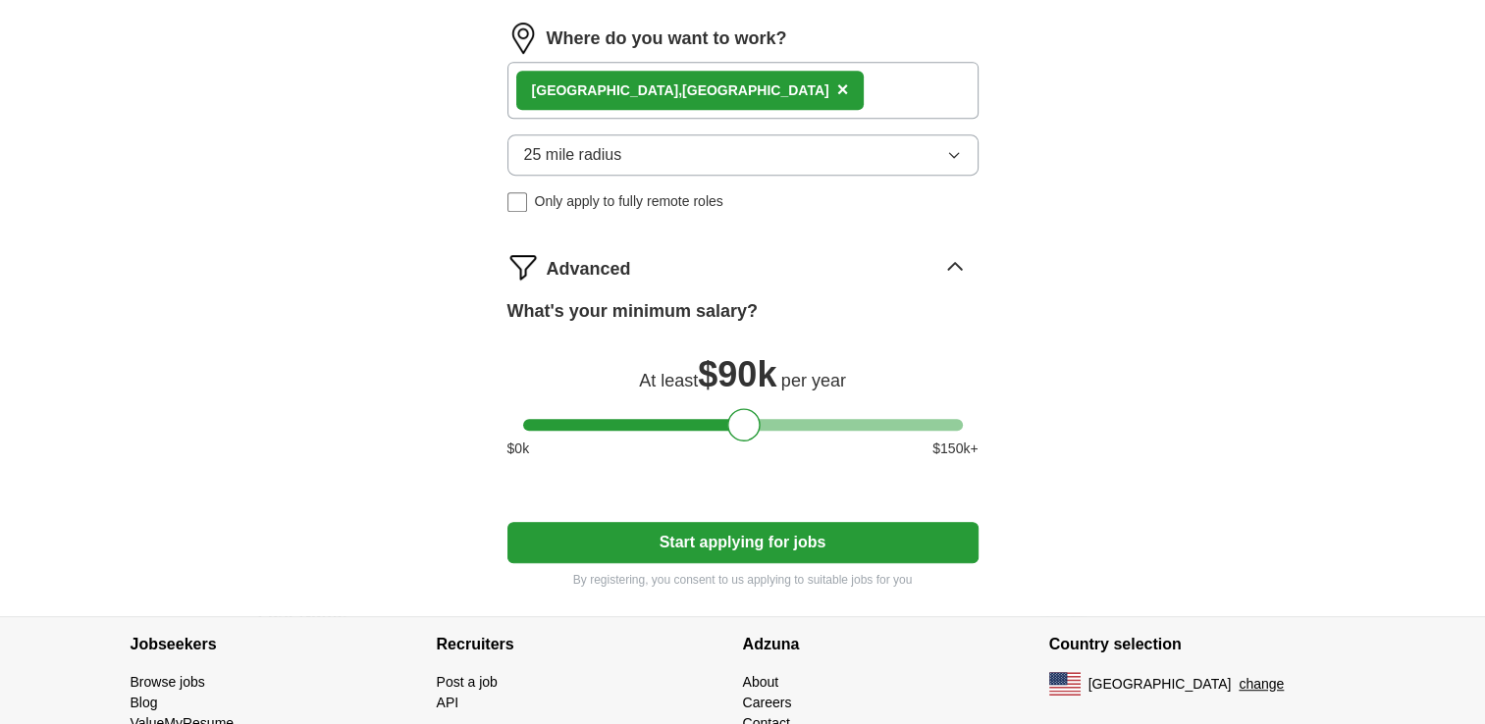
click at [738, 529] on button "Start applying for jobs" at bounding box center [742, 542] width 471 height 41
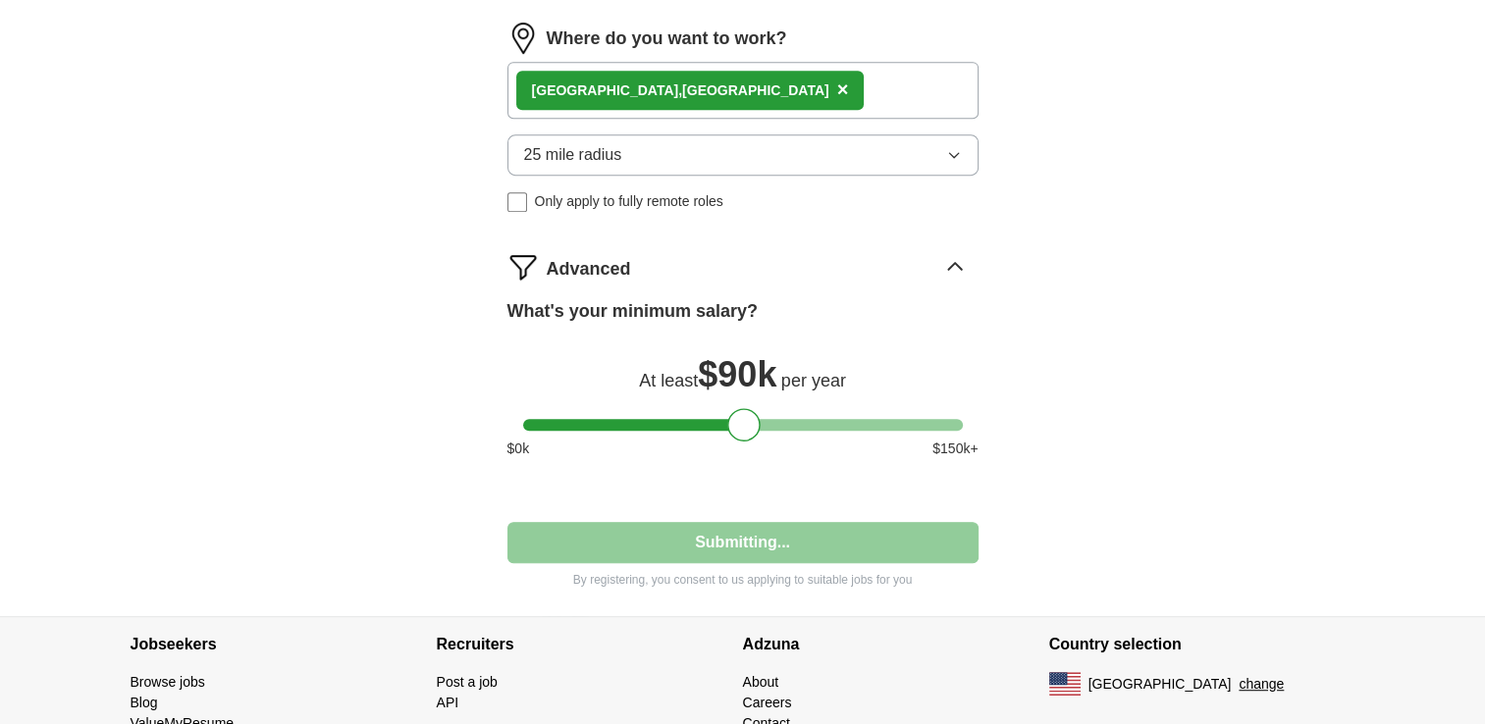
select select "**"
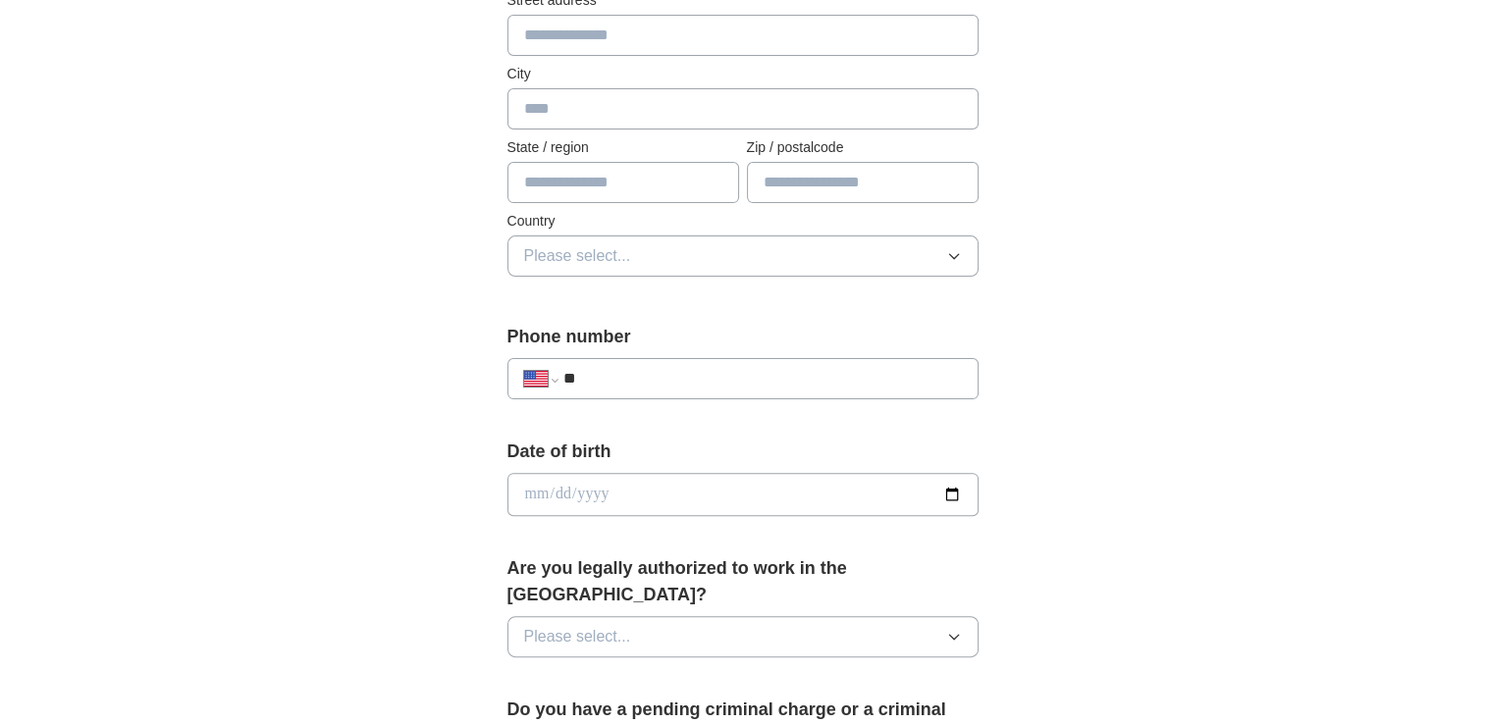
scroll to position [475, 0]
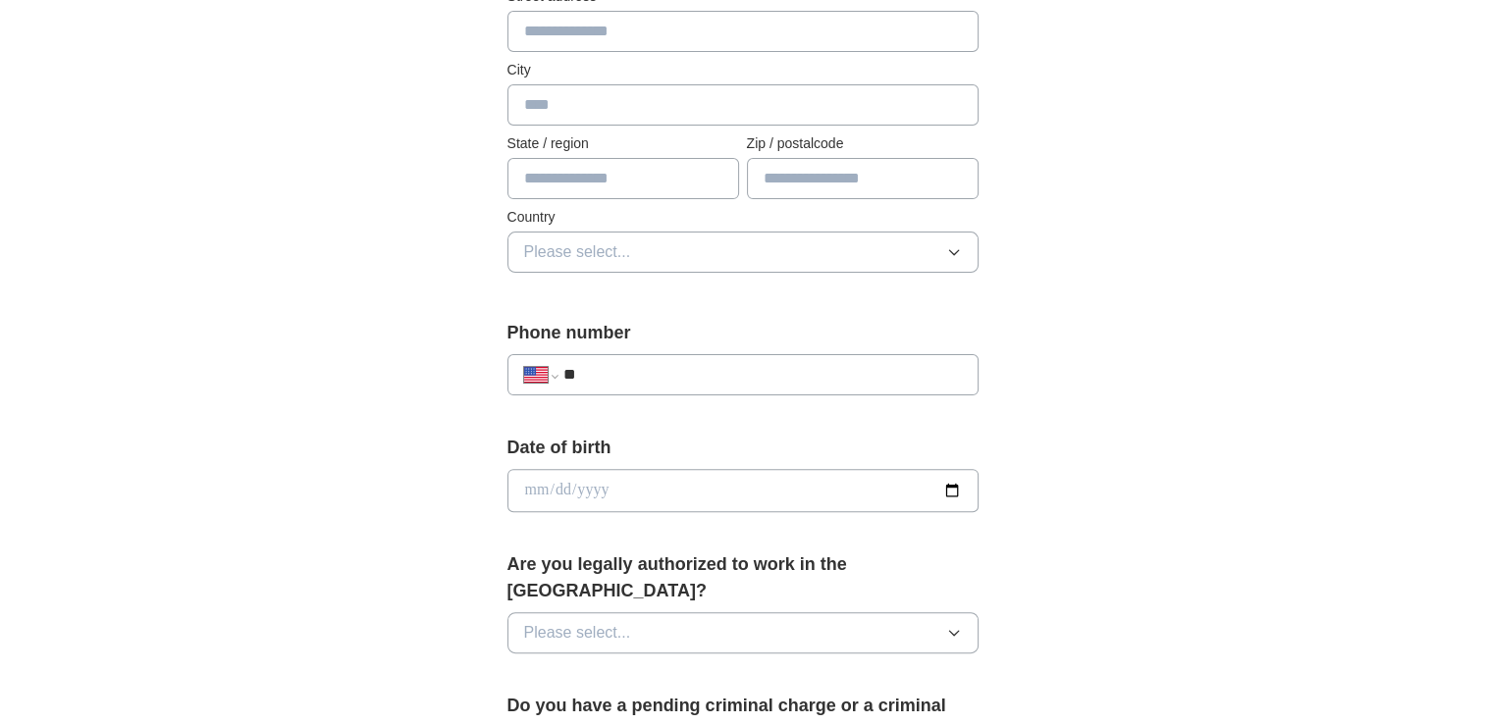
click at [613, 375] on input "**" at bounding box center [761, 375] width 398 height 24
type input "**********"
type input "******"
type input "*****"
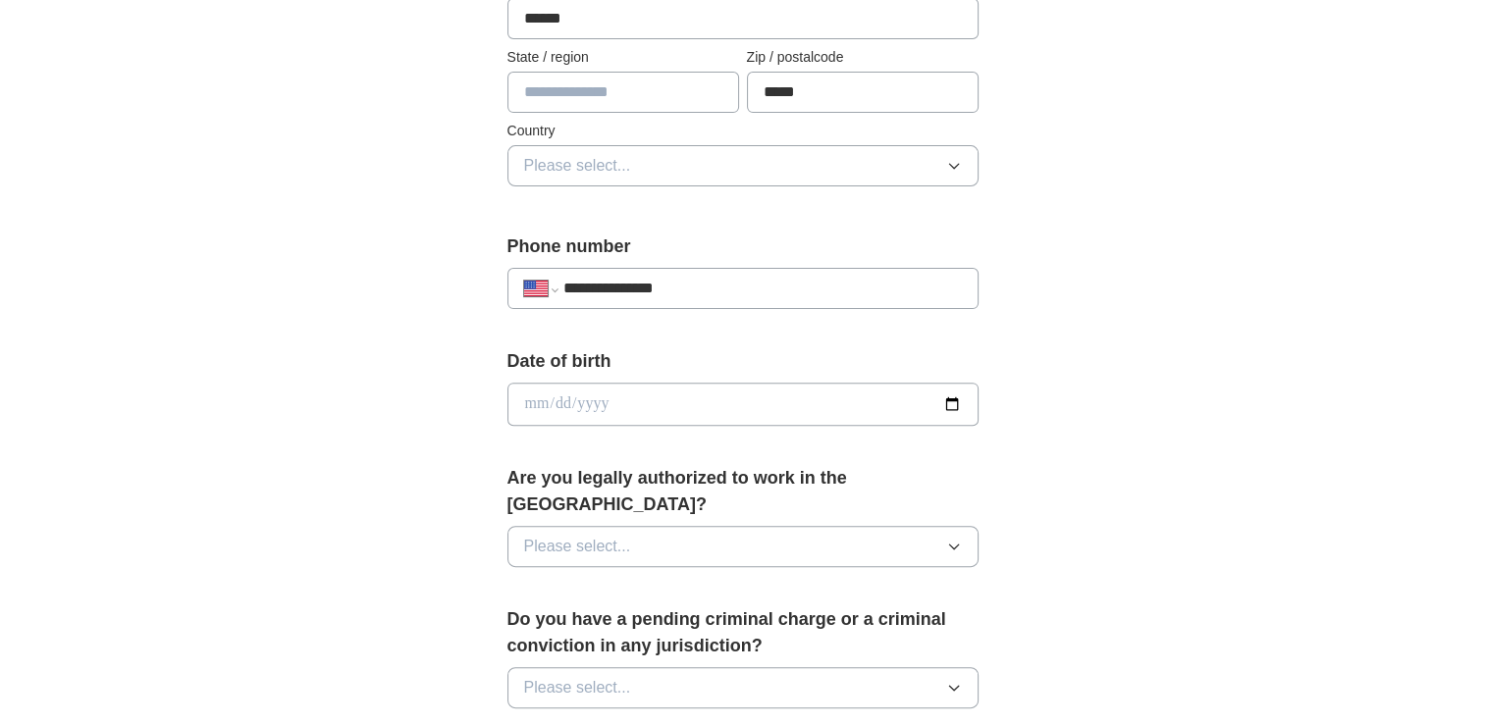
scroll to position [560, 0]
click at [608, 170] on span "Please select..." at bounding box center [577, 167] width 107 height 24
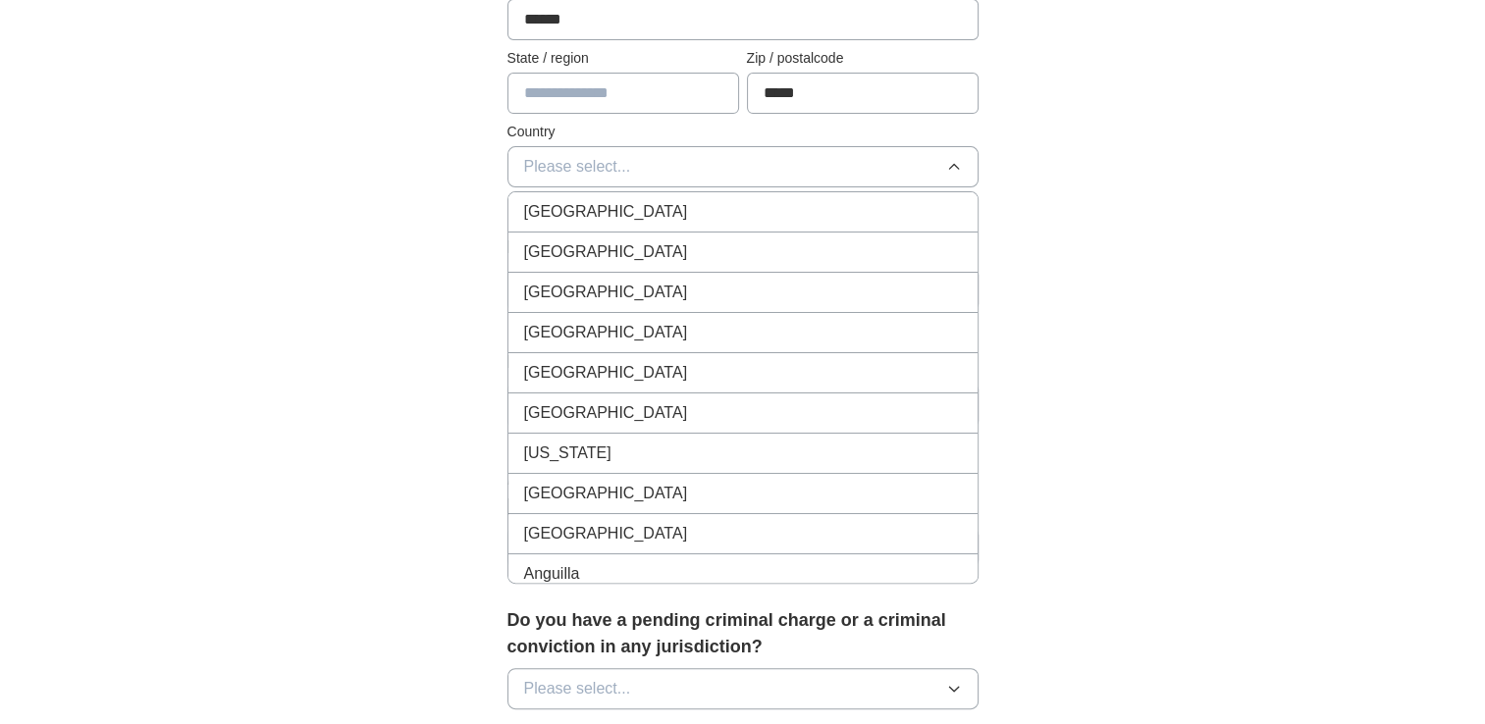
click at [603, 248] on span "[GEOGRAPHIC_DATA]" at bounding box center [606, 252] width 164 height 24
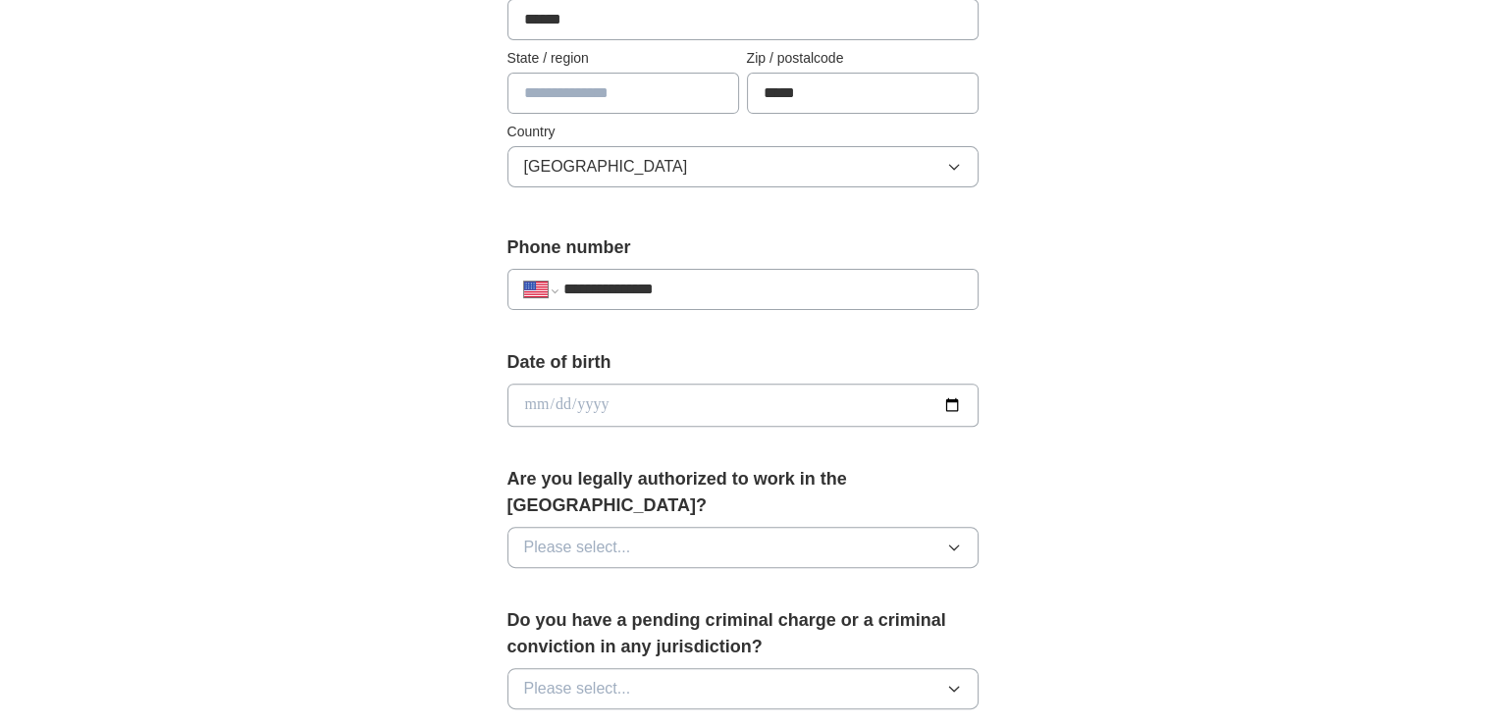
click at [547, 101] on input "text" at bounding box center [623, 93] width 232 height 41
type input "**"
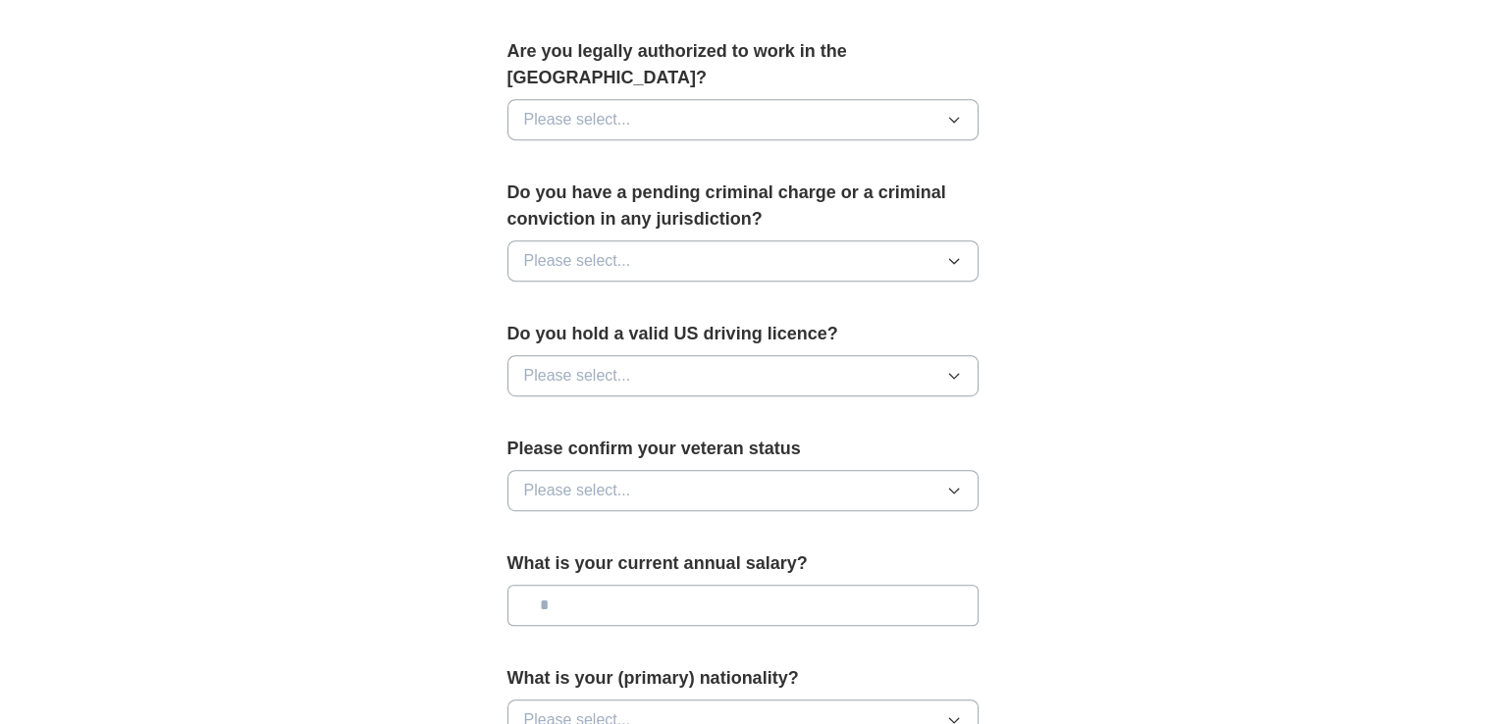
scroll to position [947, 0]
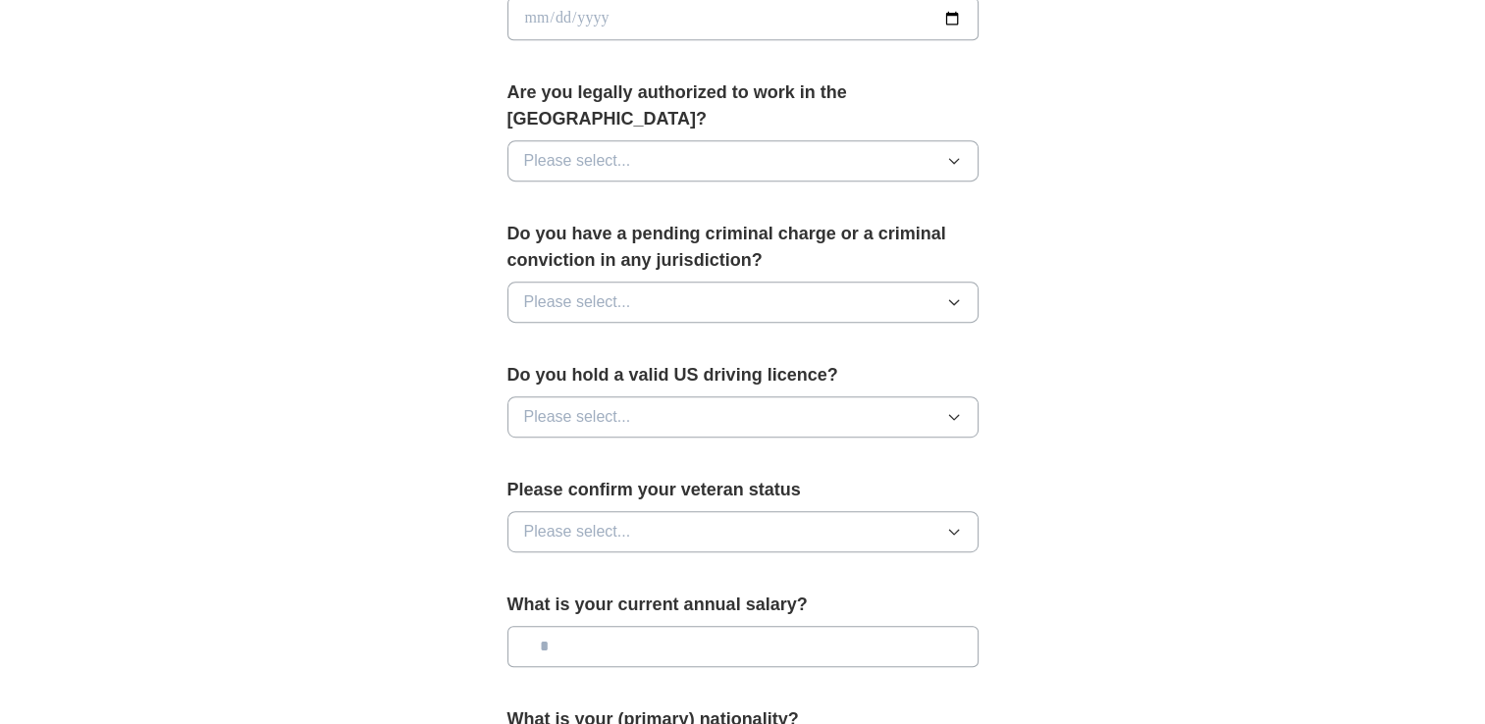
click at [622, 149] on span "Please select..." at bounding box center [577, 161] width 107 height 24
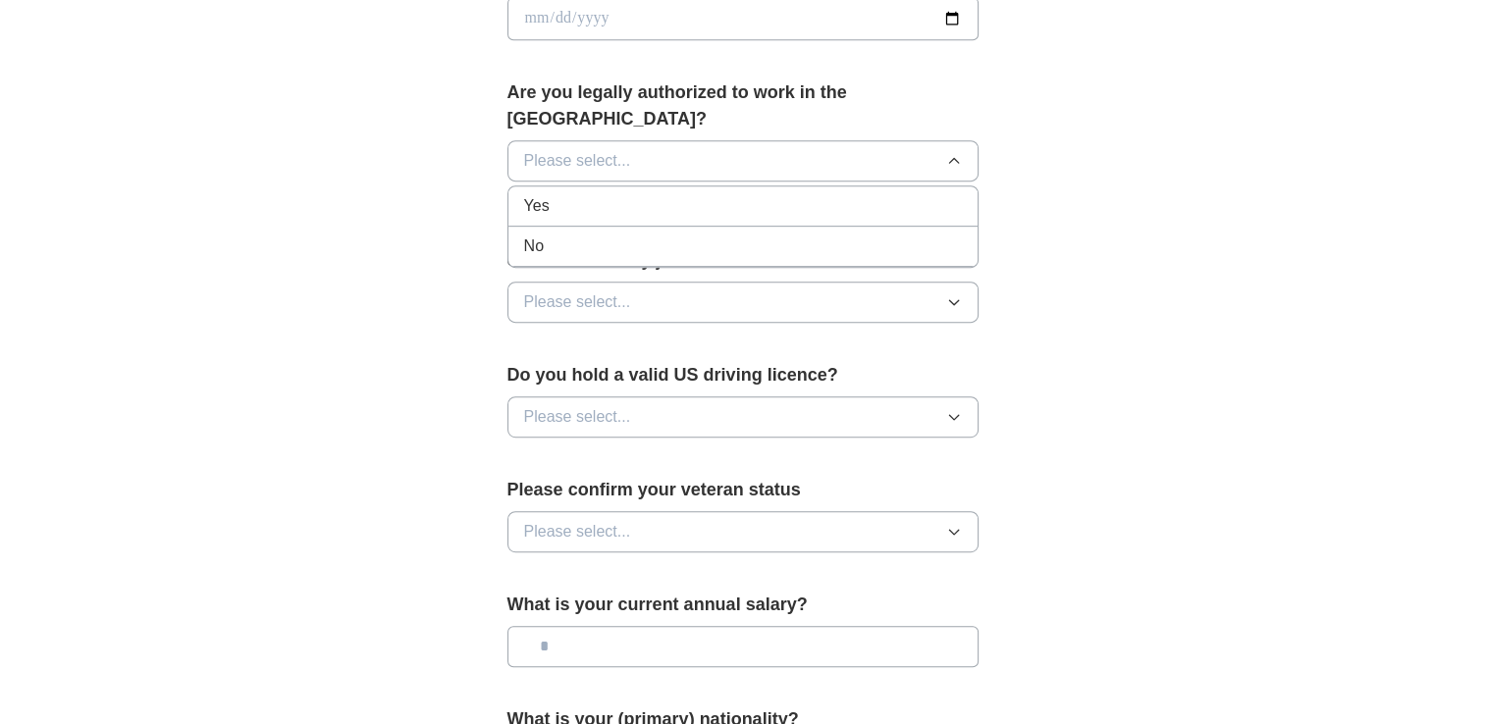
click at [576, 194] on div "Yes" at bounding box center [743, 206] width 438 height 24
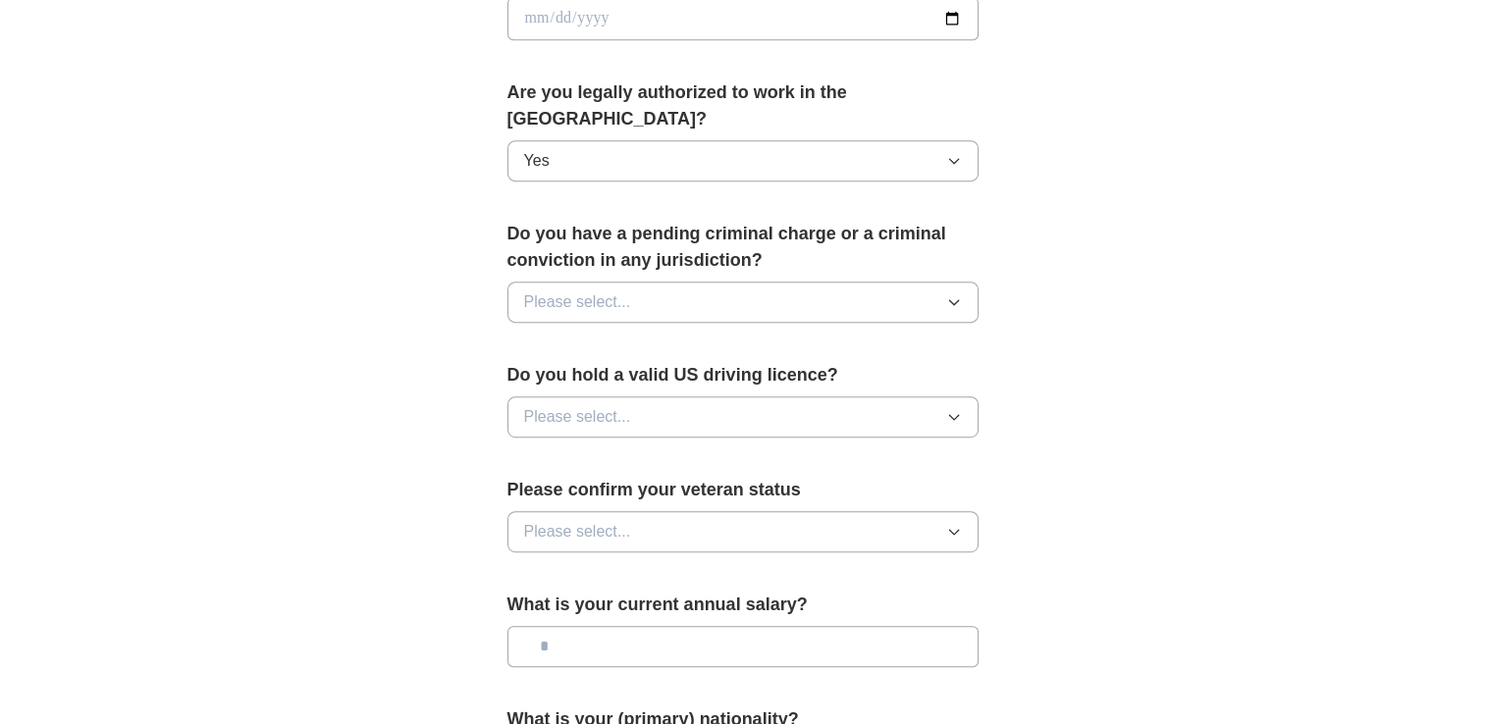
scroll to position [810, 0]
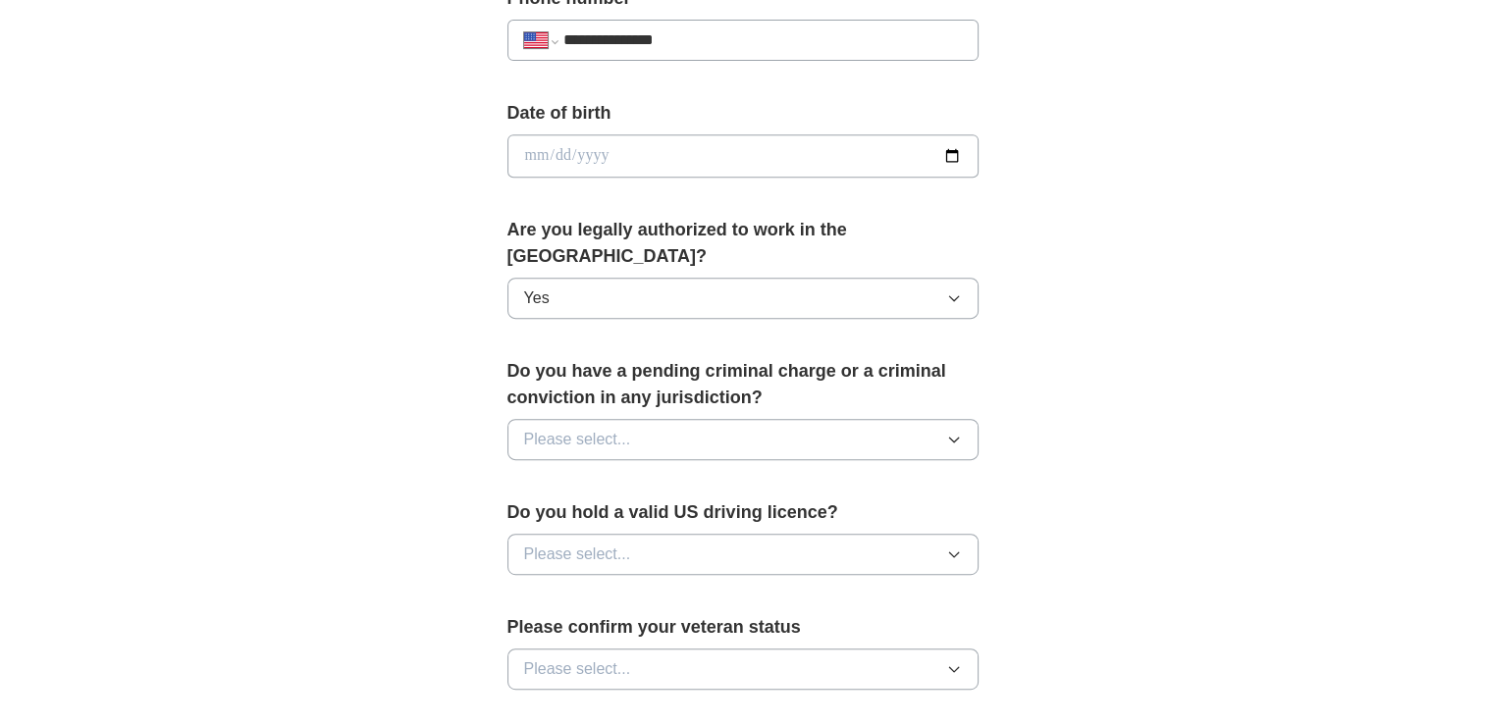
click at [950, 159] on input "date" at bounding box center [742, 155] width 471 height 43
click at [537, 152] on input "date" at bounding box center [742, 155] width 471 height 43
type input "**********"
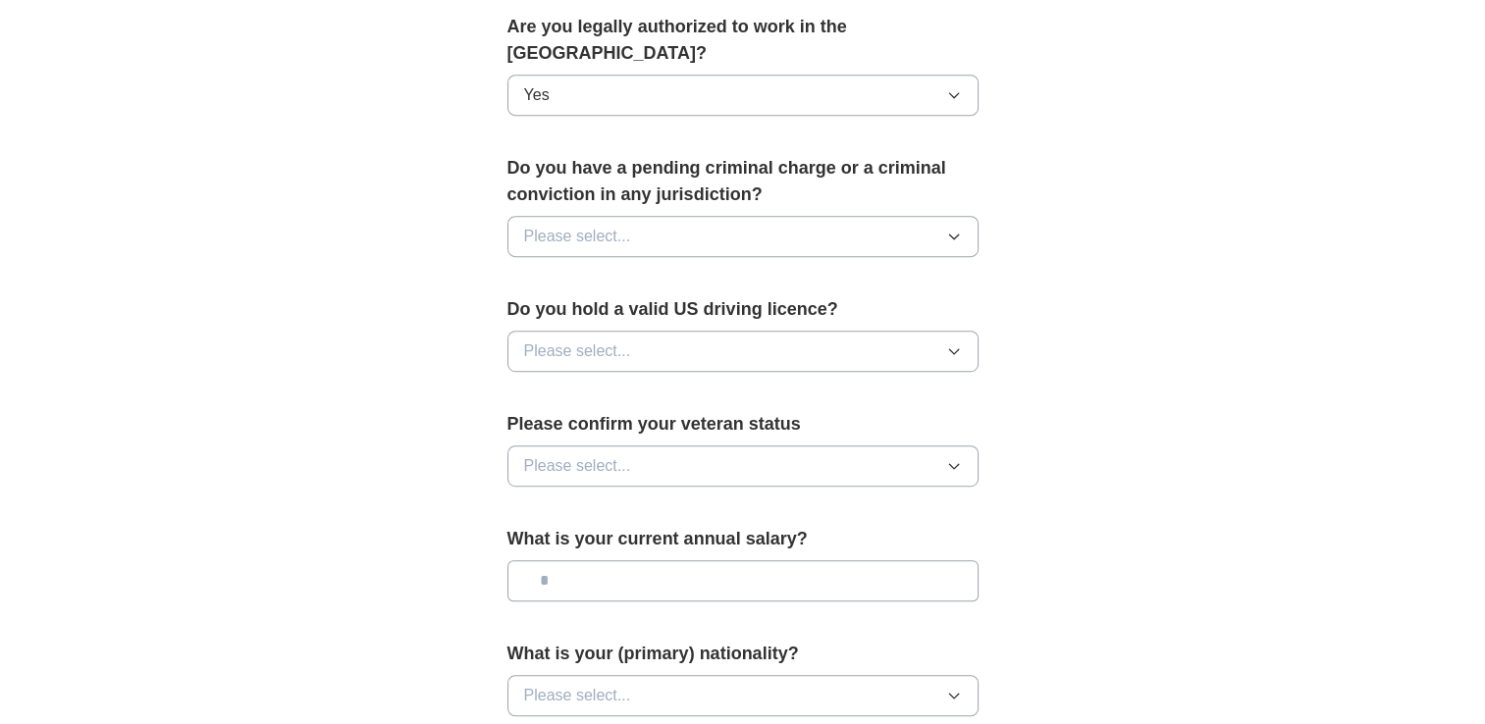
scroll to position [1013, 0]
click at [648, 216] on button "Please select..." at bounding box center [742, 236] width 471 height 41
click at [580, 310] on div "No" at bounding box center [743, 322] width 438 height 24
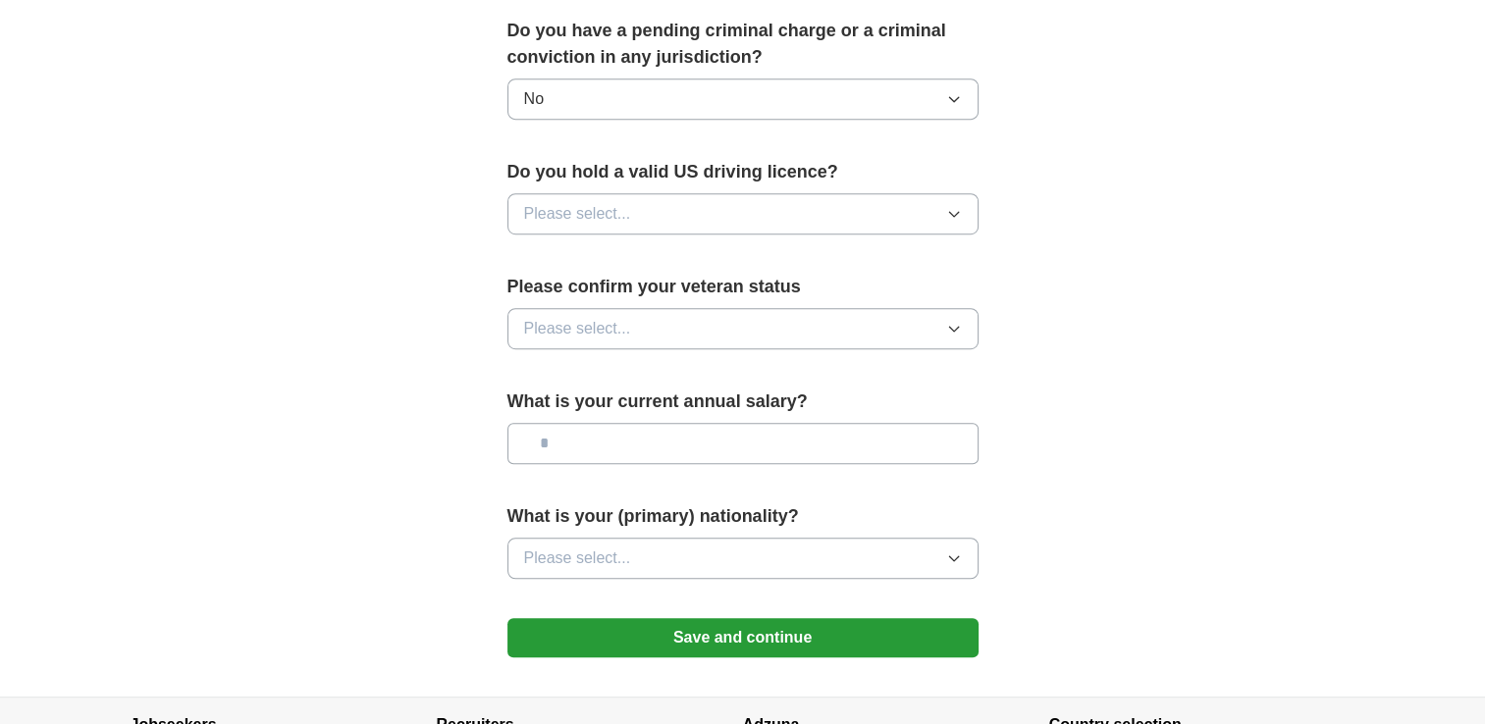
scroll to position [1150, 0]
click at [597, 202] on span "Please select..." at bounding box center [577, 214] width 107 height 24
click at [574, 288] on div "No" at bounding box center [743, 300] width 438 height 24
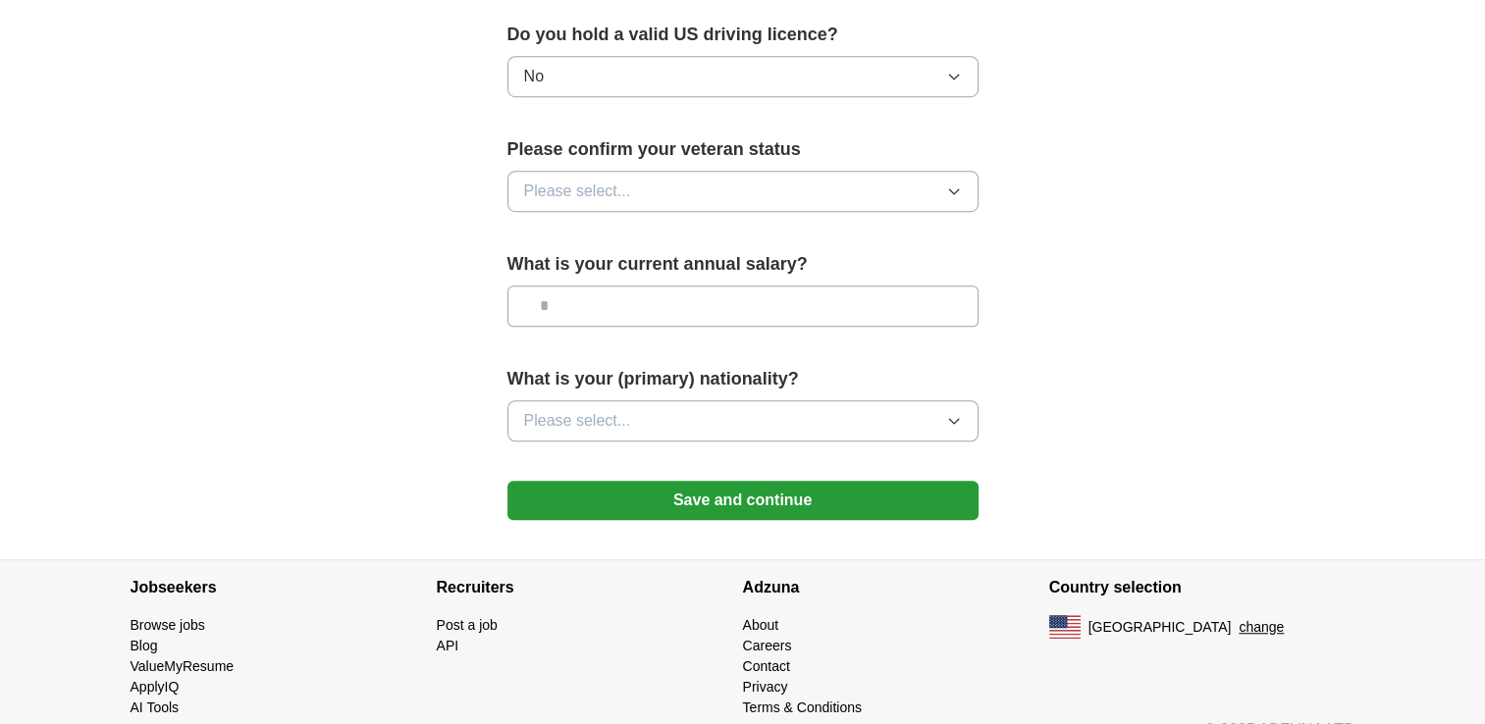
click at [601, 180] on span "Please select..." at bounding box center [577, 192] width 107 height 24
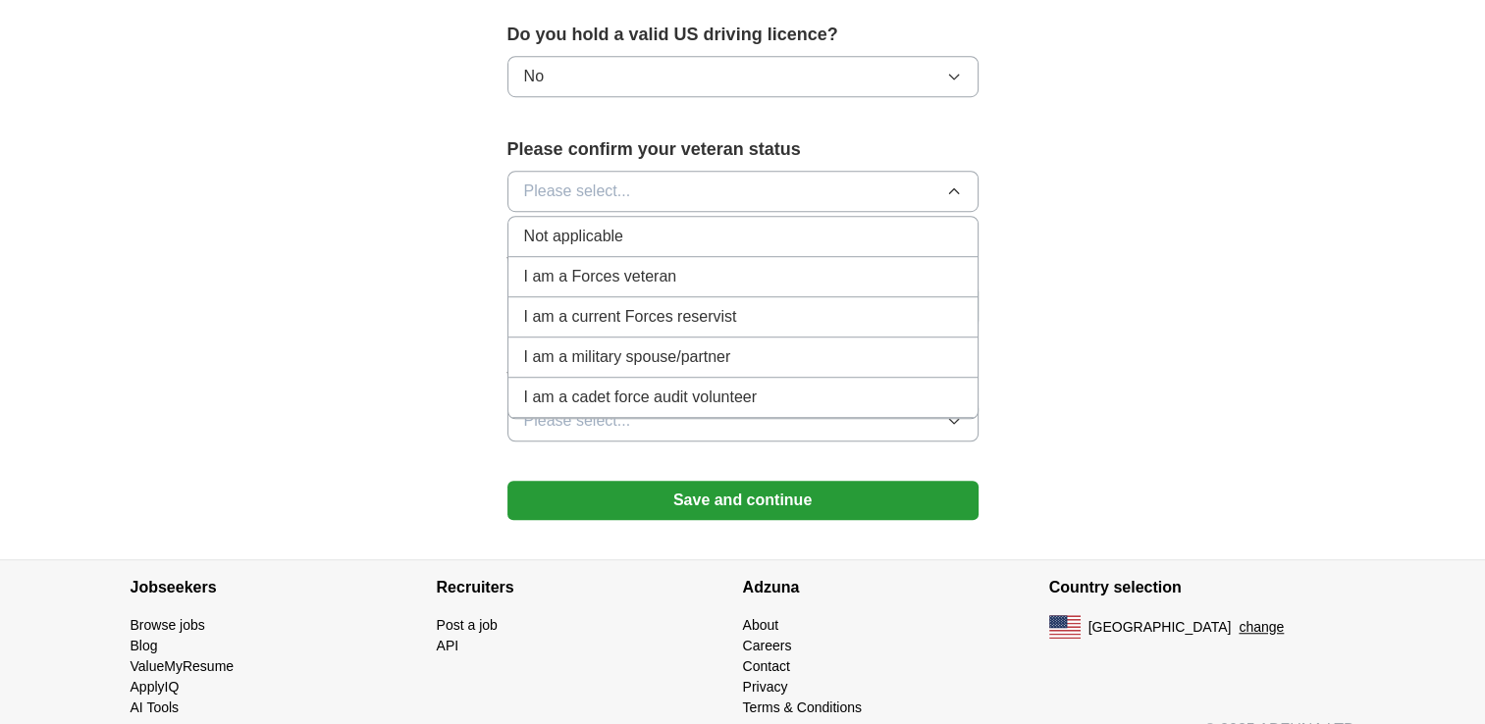
click at [606, 217] on li "Not applicable" at bounding box center [742, 237] width 469 height 40
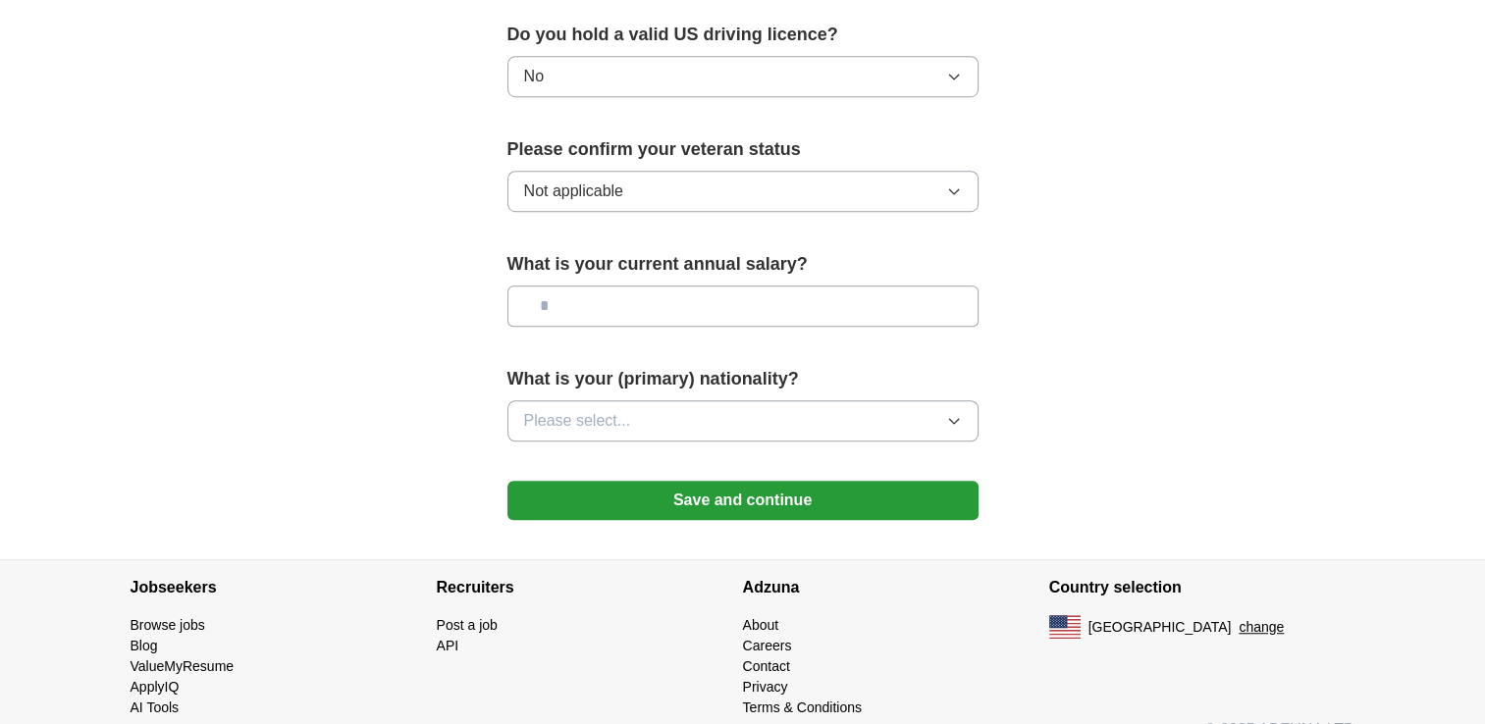
click at [605, 286] on input "text" at bounding box center [742, 306] width 471 height 41
type input "*******"
click at [602, 409] on span "Please select..." at bounding box center [577, 421] width 107 height 24
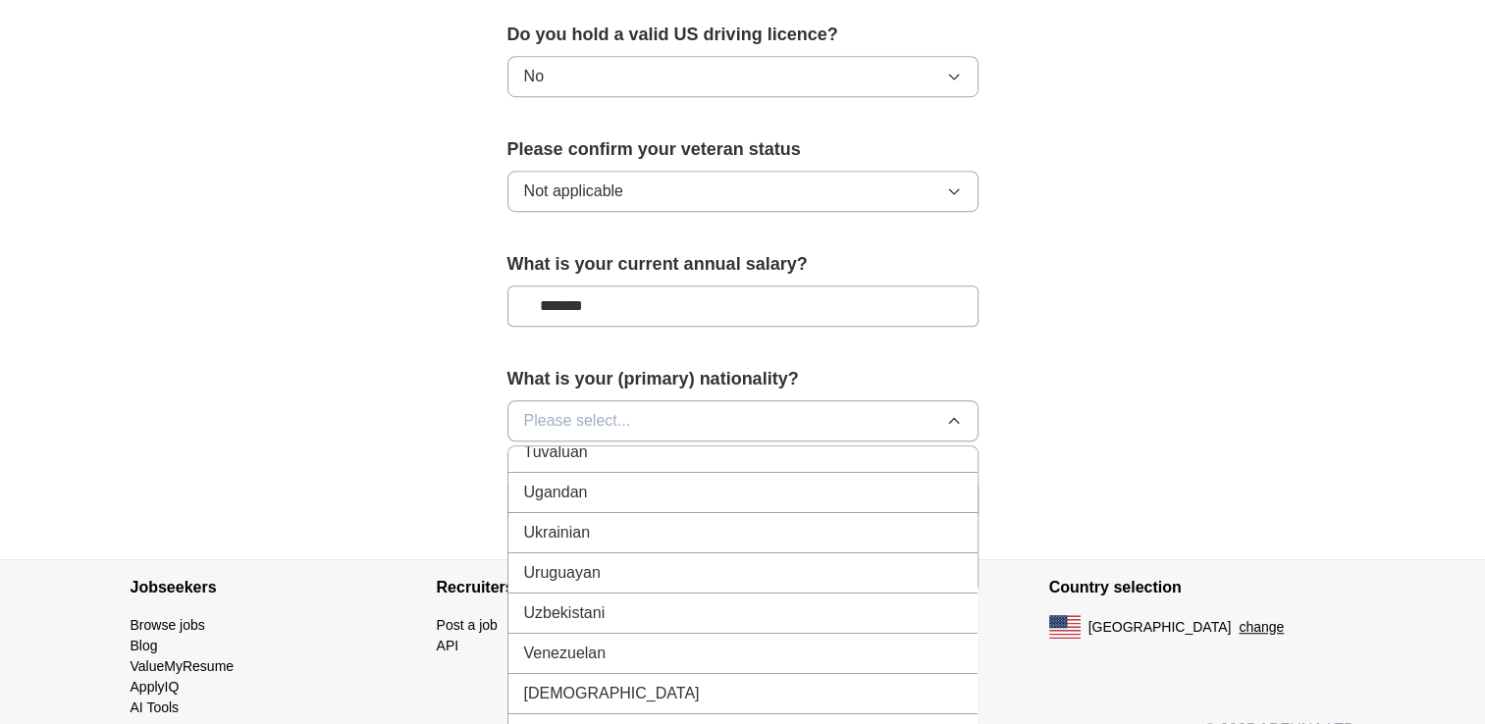
scroll to position [7234, 0]
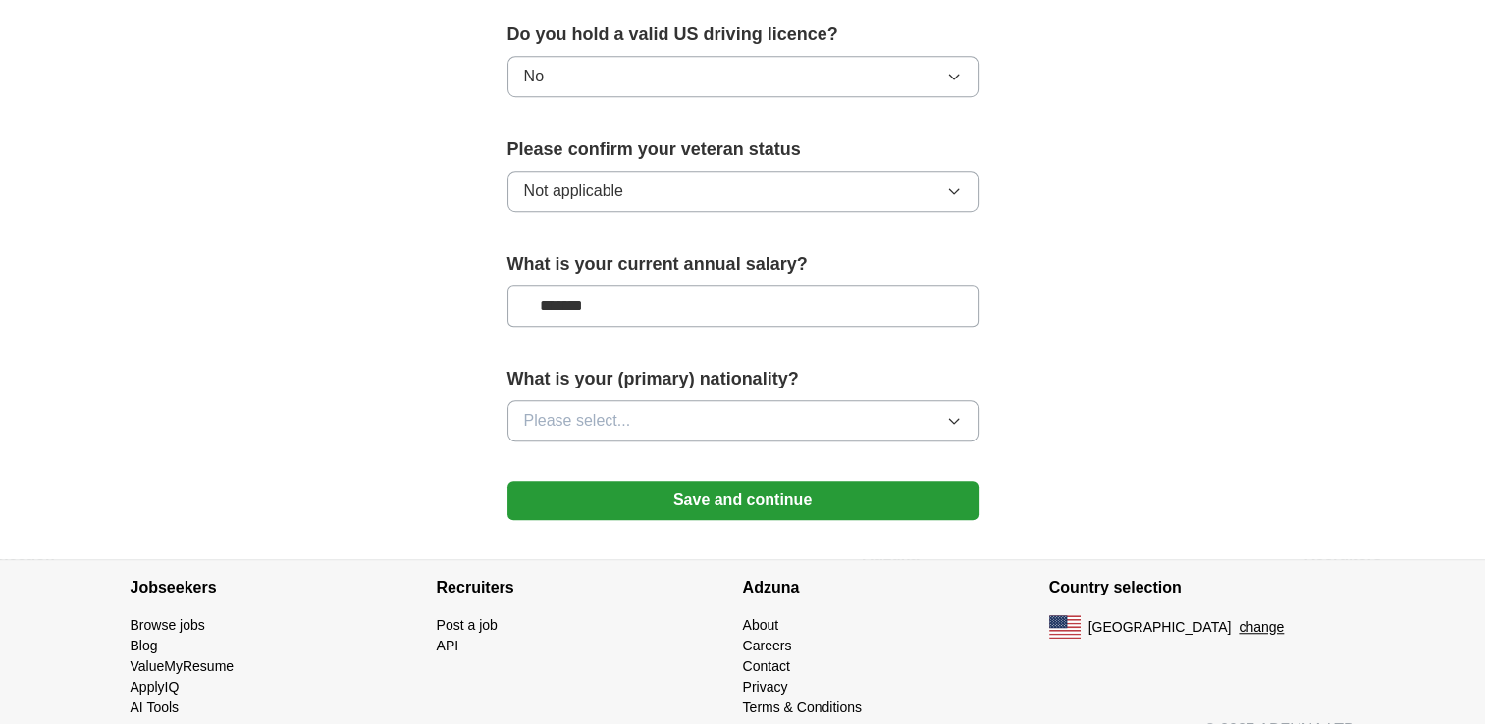
click at [746, 481] on button "Save and continue" at bounding box center [742, 500] width 471 height 39
